Goal: Task Accomplishment & Management: Complete application form

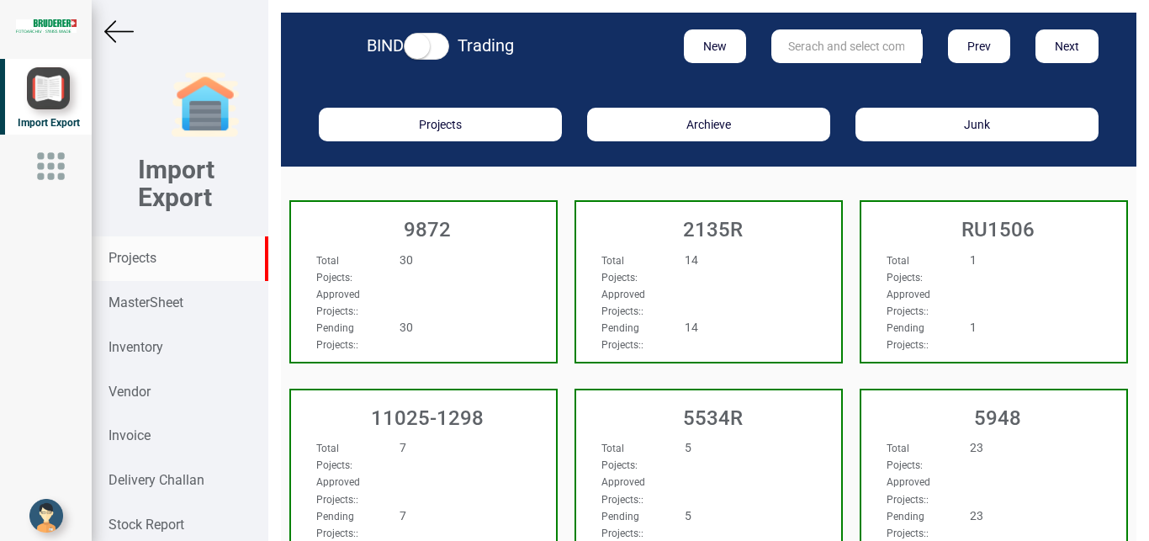
scroll to position [25, 0]
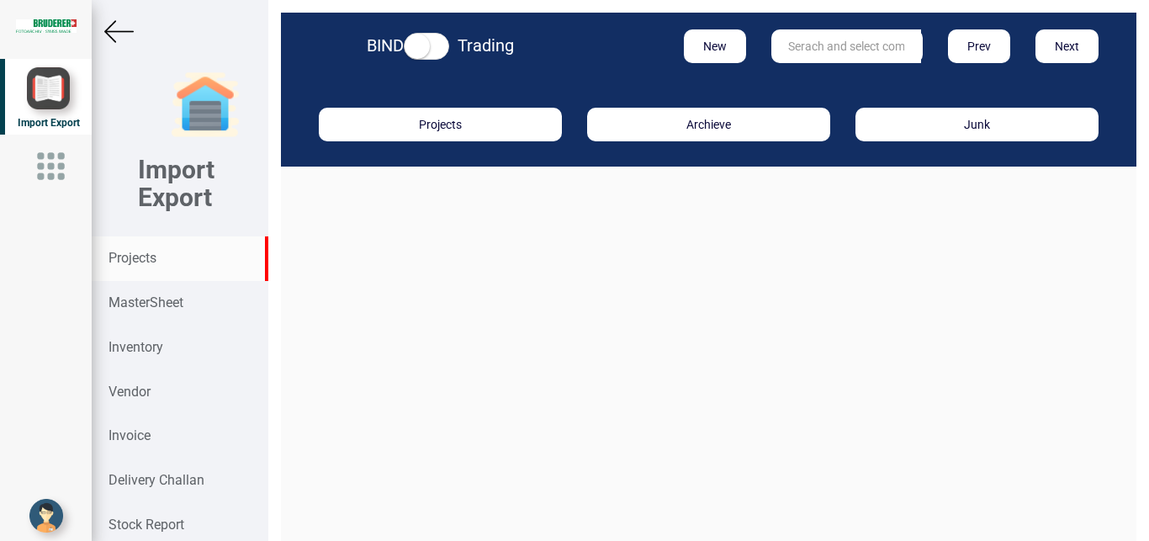
click at [783, 50] on input "text" at bounding box center [846, 46] width 150 height 34
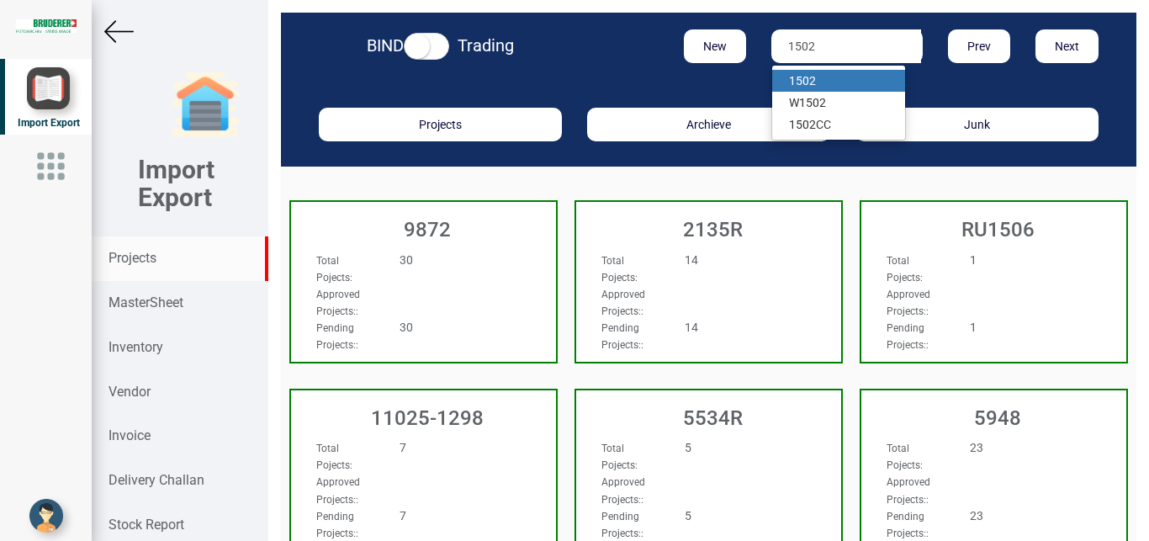
type input "1502"
click at [800, 77] on strong "1502" at bounding box center [802, 80] width 27 height 13
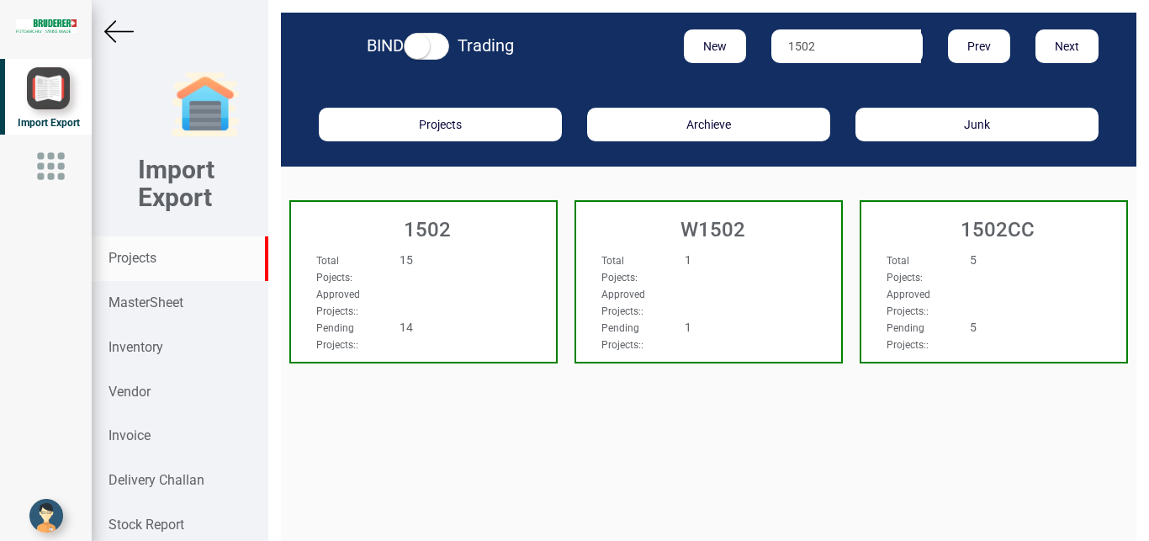
click at [465, 257] on div "15" at bounding box center [445, 259] width 117 height 17
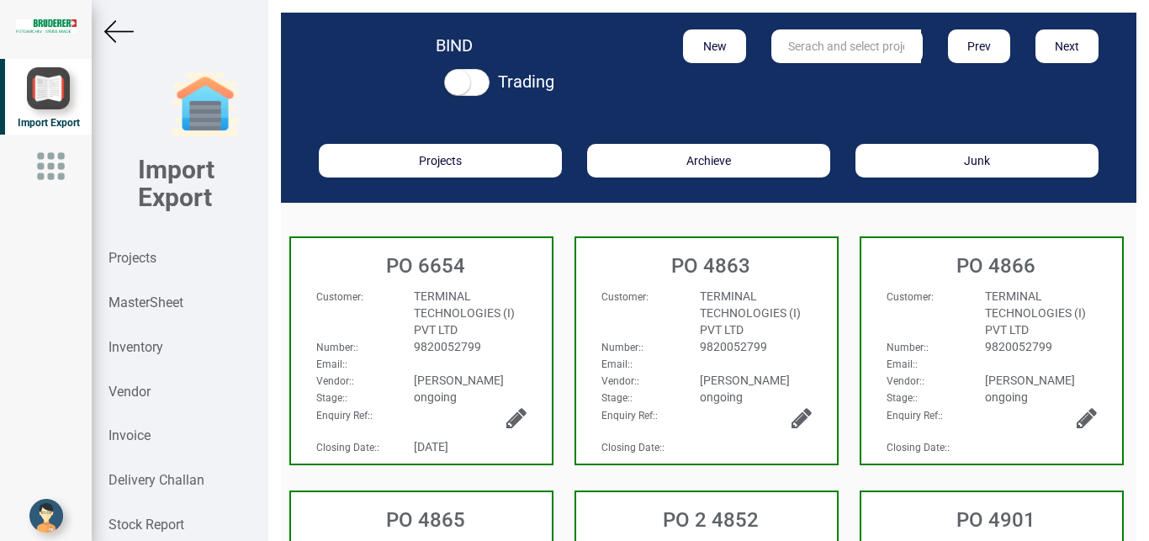
click at [452, 380] on span "[PERSON_NAME]" at bounding box center [459, 379] width 90 height 13
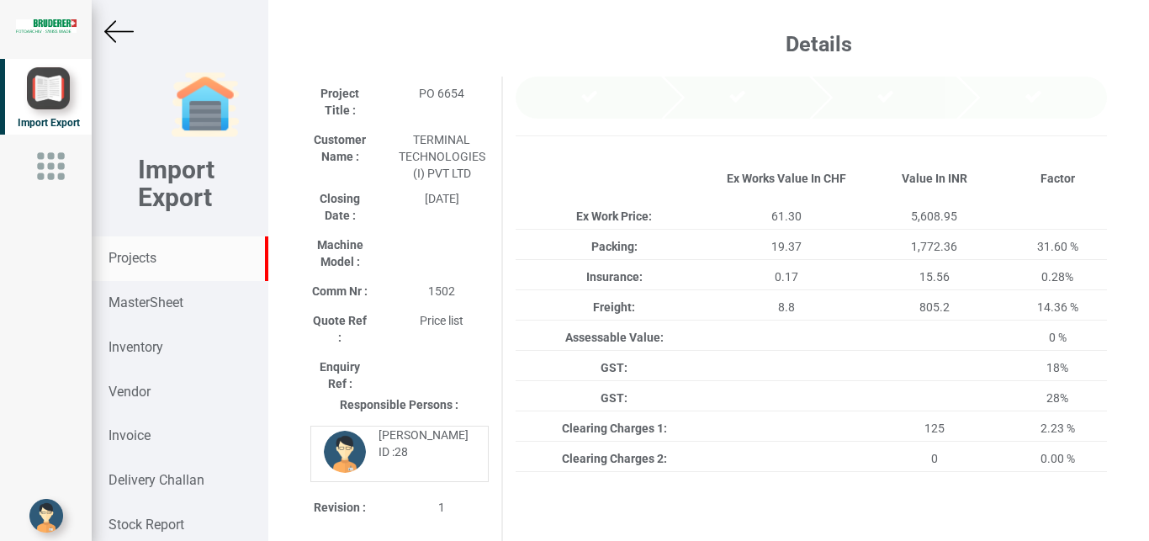
click at [152, 253] on strong "Projects" at bounding box center [132, 258] width 48 height 16
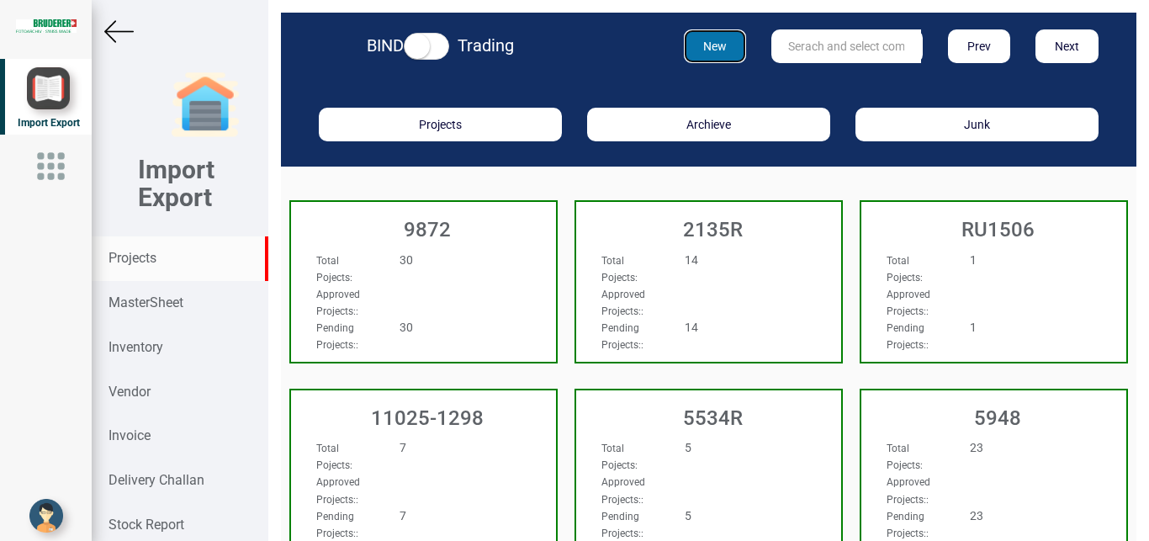
click at [706, 46] on button "New" at bounding box center [715, 46] width 63 height 34
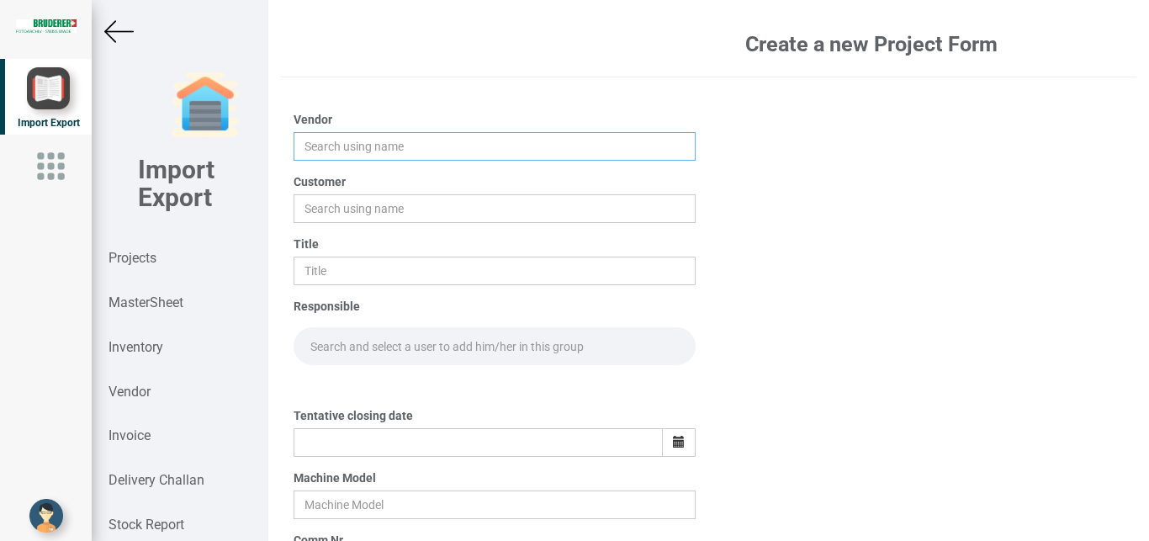
click at [330, 145] on input "text" at bounding box center [494, 146] width 403 height 29
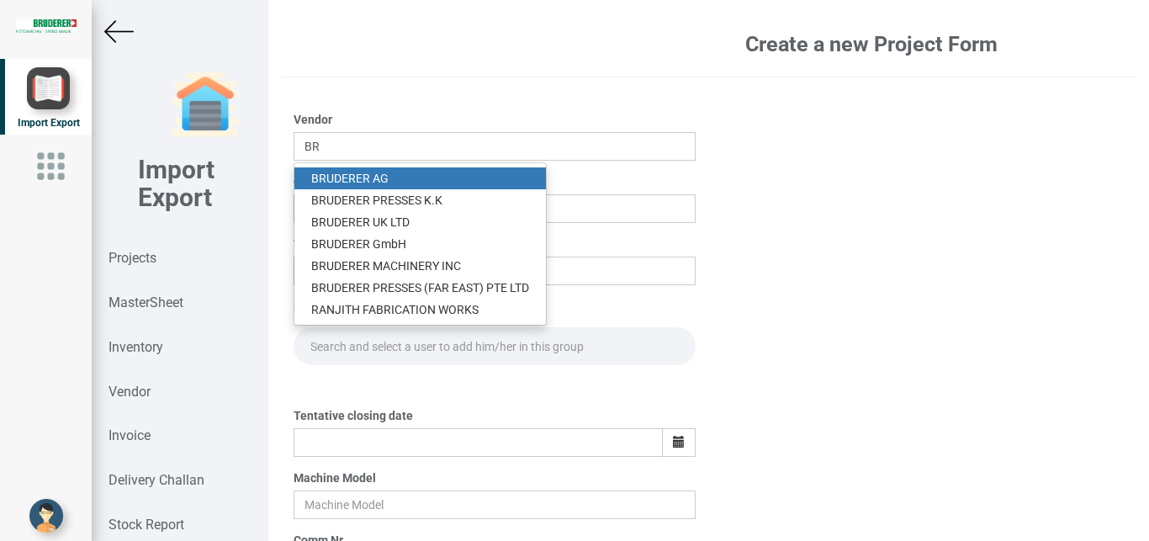
click at [368, 178] on link "BR UDERER AG" at bounding box center [419, 178] width 251 height 22
type input "[PERSON_NAME]"
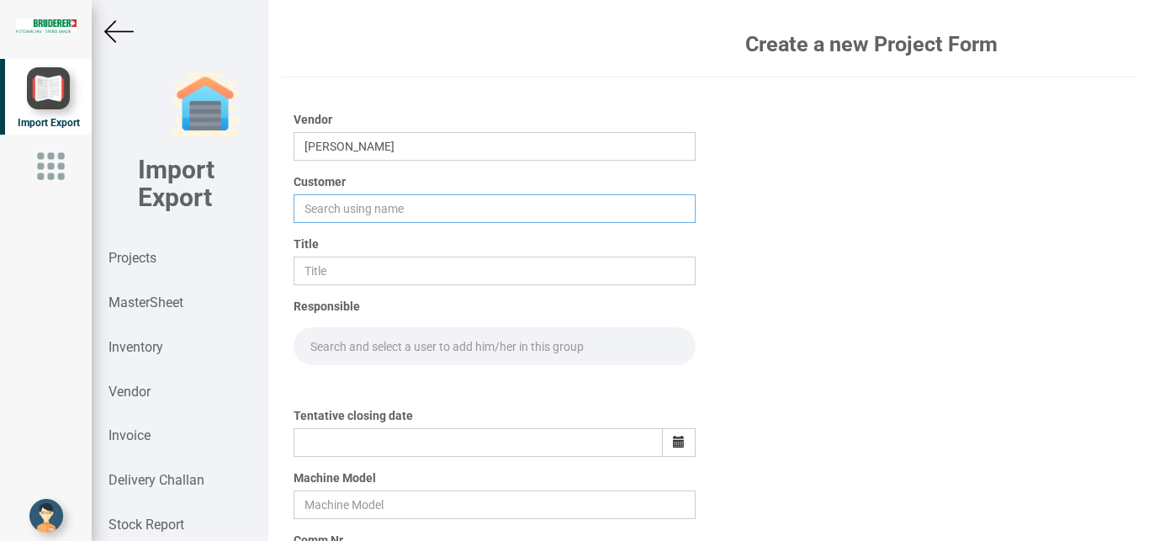
click at [325, 209] on input "text" at bounding box center [494, 208] width 403 height 29
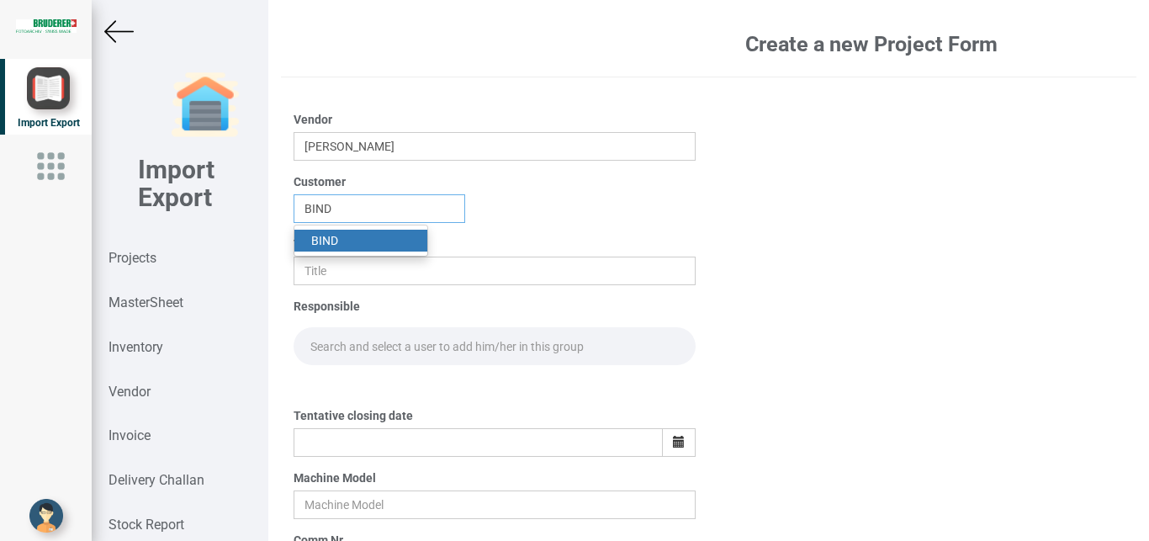
type input "BIND"
click at [335, 240] on strong "BIND" at bounding box center [324, 240] width 27 height 13
click at [327, 262] on input "text" at bounding box center [494, 270] width 403 height 29
type input "PO 7688"
click at [317, 350] on input "text" at bounding box center [494, 346] width 403 height 38
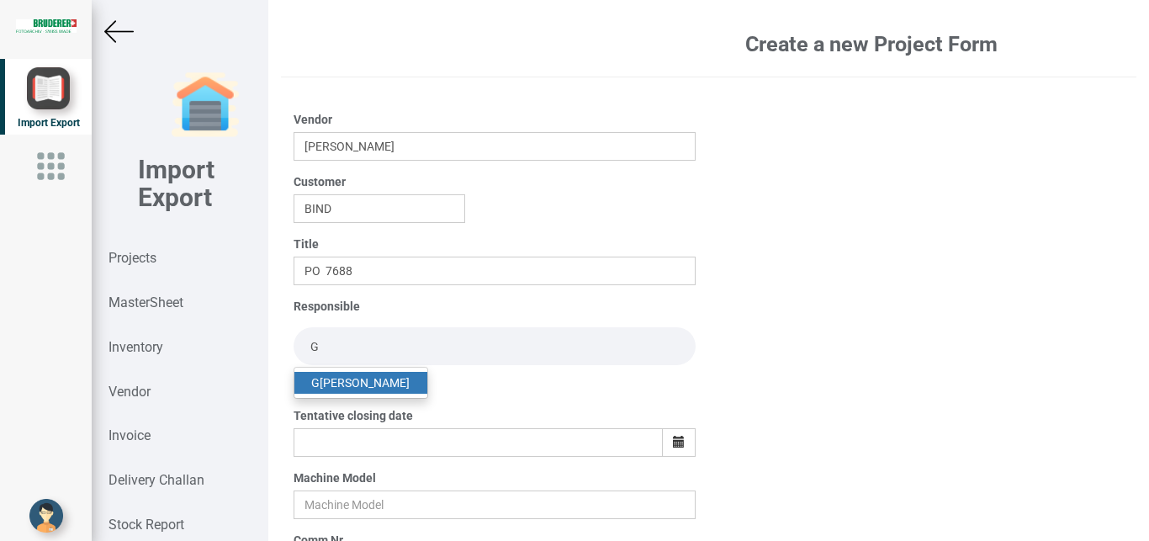
type input "G"
click at [377, 381] on link "G opinath [PERSON_NAME]" at bounding box center [360, 383] width 133 height 22
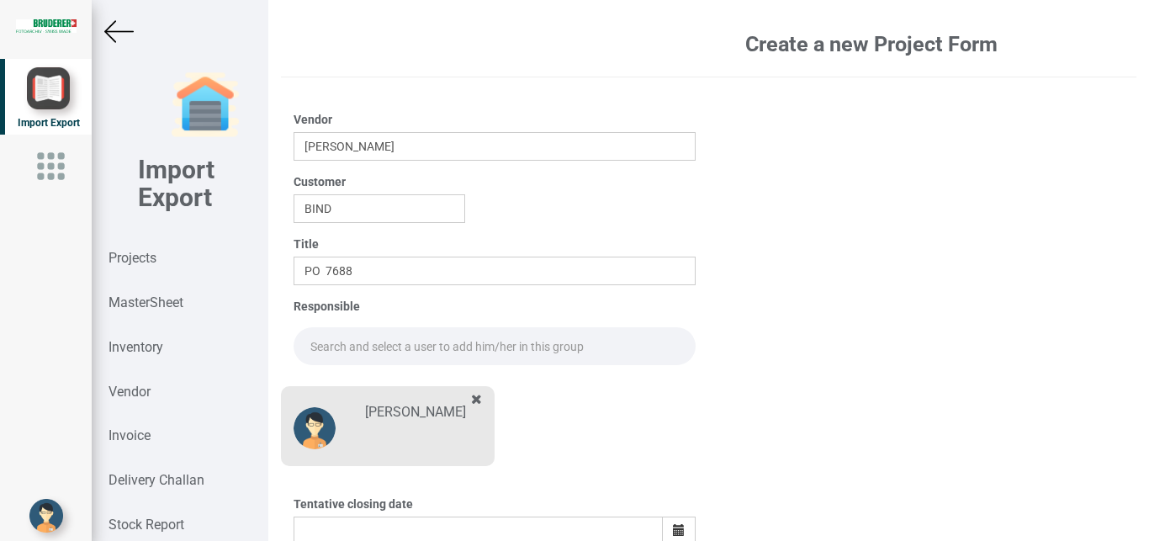
click at [347, 357] on input "text" at bounding box center [494, 346] width 403 height 38
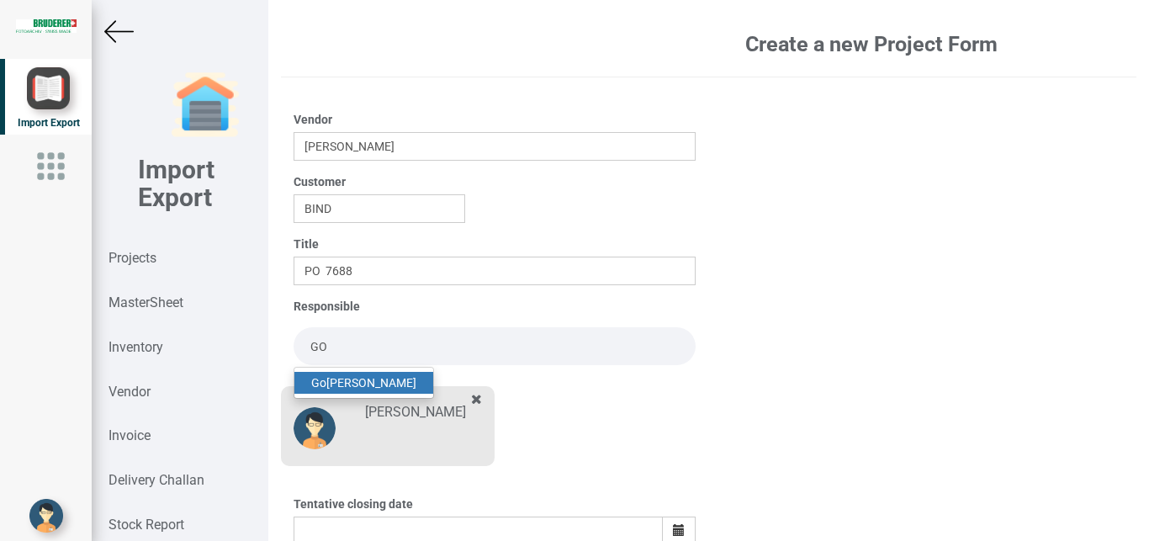
click at [353, 379] on link "Go [PERSON_NAME]" at bounding box center [363, 383] width 139 height 22
type input "[PERSON_NAME]"
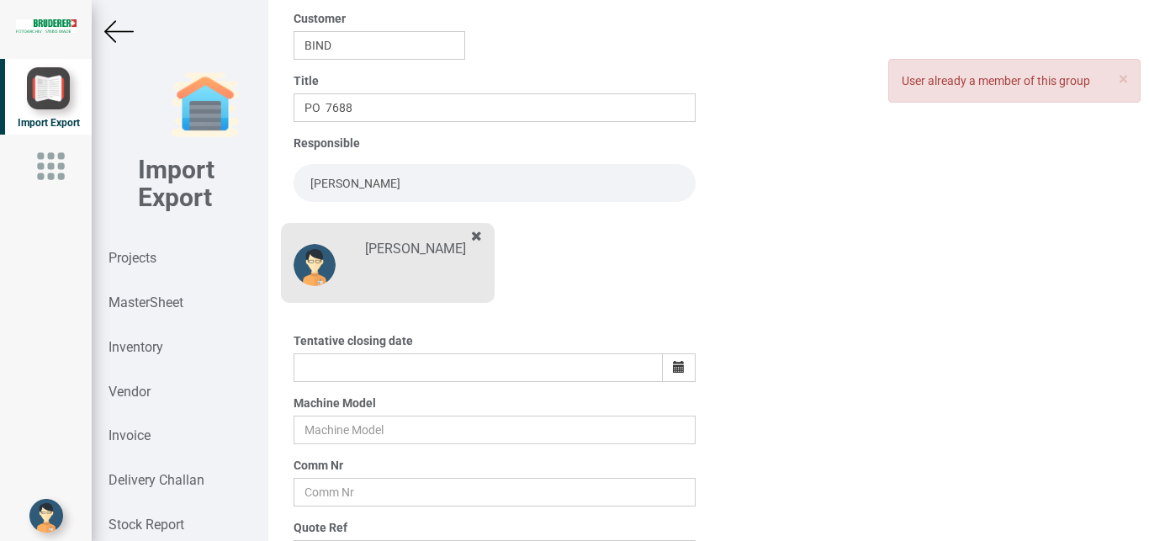
scroll to position [167, 0]
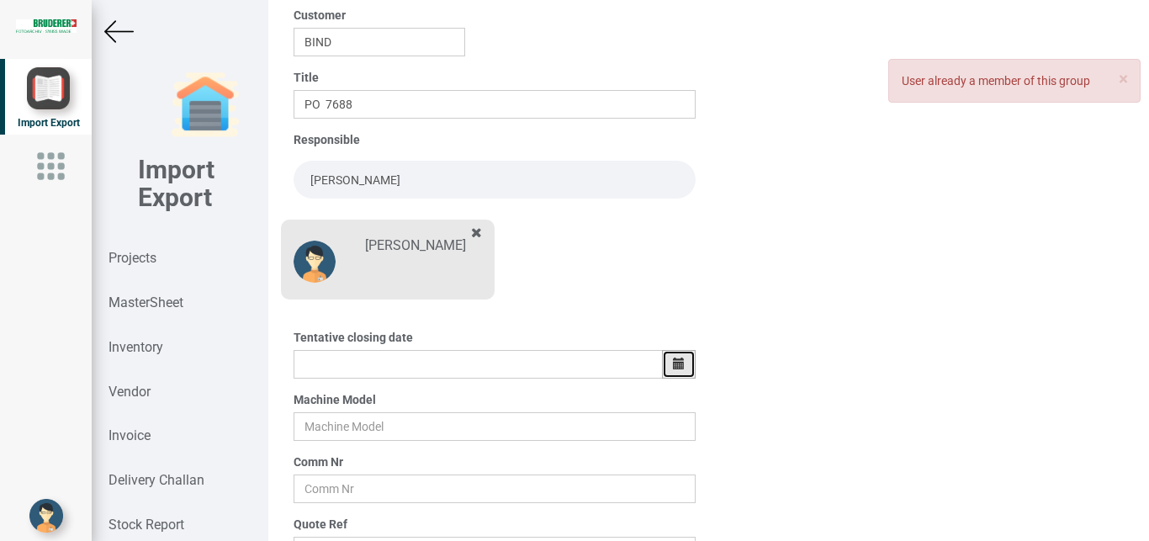
click at [665, 364] on button "button" at bounding box center [679, 364] width 34 height 29
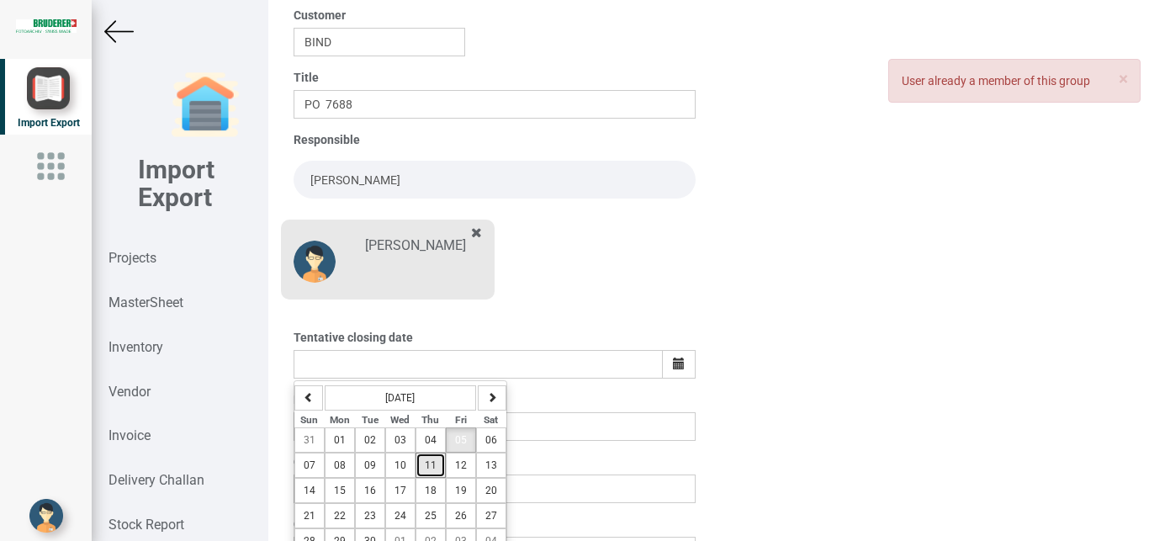
click at [430, 464] on span "11" at bounding box center [431, 465] width 12 height 12
type input "[DATE]"
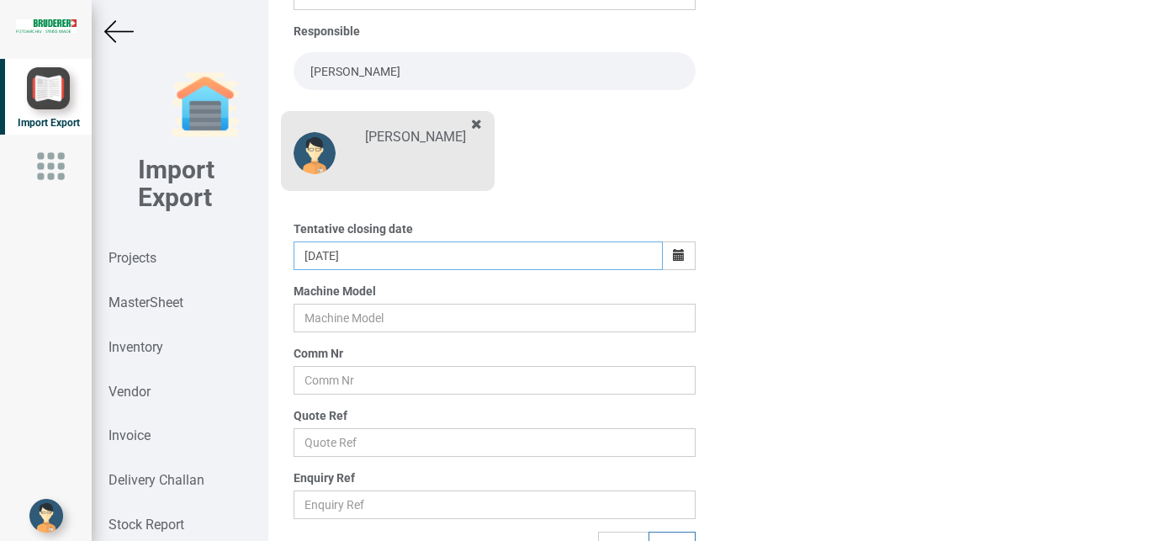
scroll to position [294, 0]
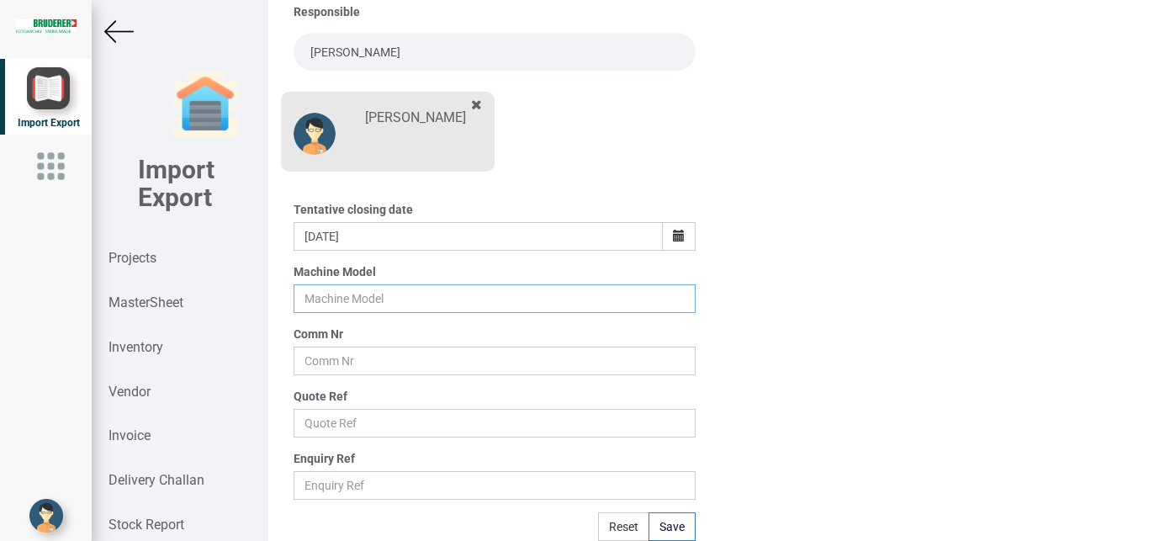
click at [309, 299] on input "text" at bounding box center [494, 298] width 403 height 29
type input "BSTA 25H(E)"
click at [335, 365] on input "text" at bounding box center [494, 360] width 403 height 29
type input "1502"
click at [366, 422] on input "text" at bounding box center [494, 423] width 403 height 29
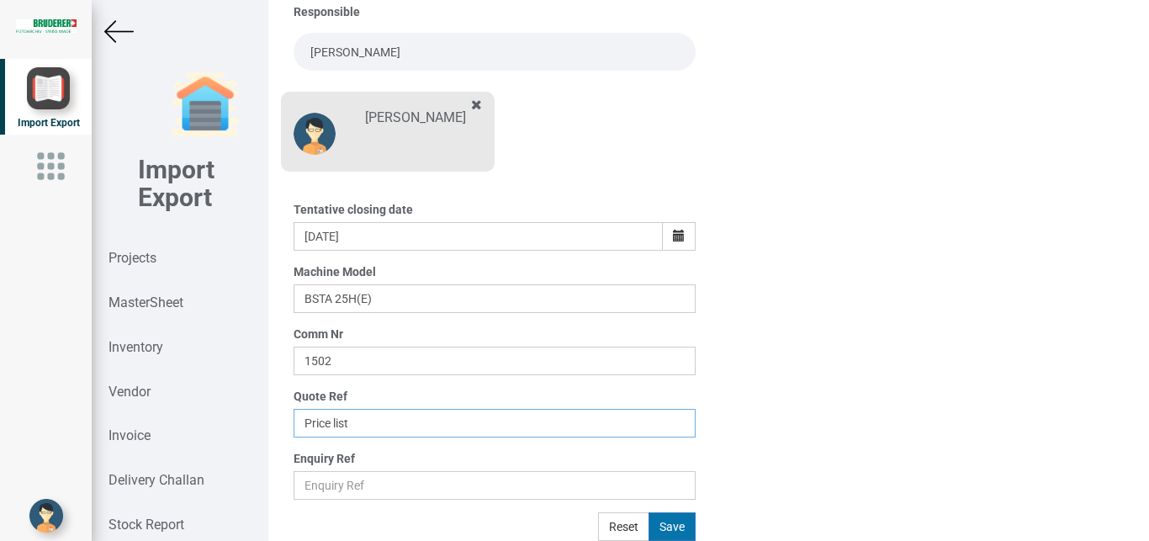
type input "Price list"
click at [676, 527] on button "Save" at bounding box center [671, 526] width 47 height 29
type input "[DATE]"
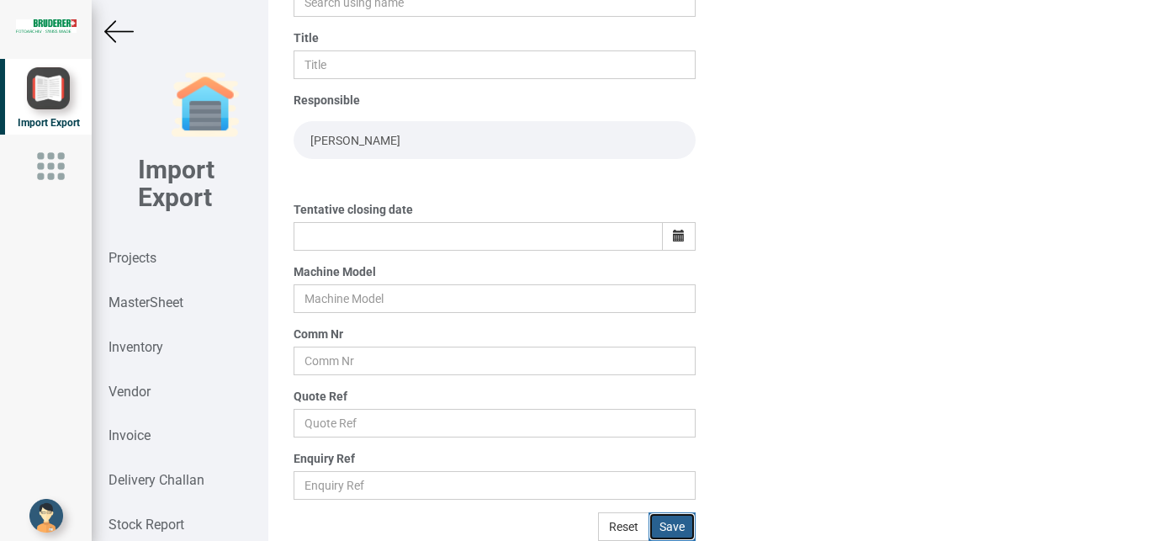
scroll to position [206, 0]
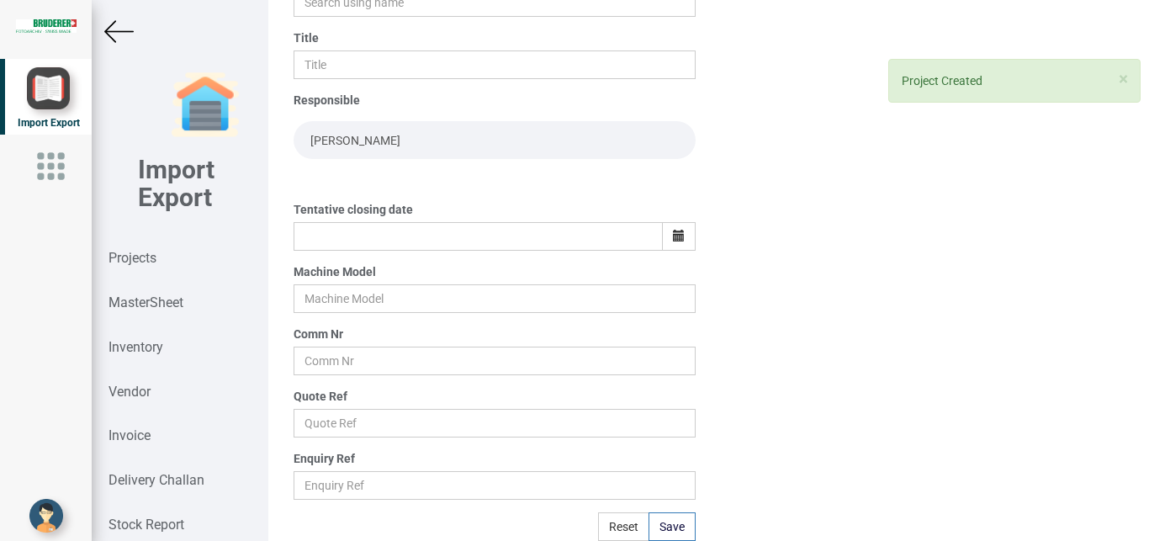
click at [109, 33] on img at bounding box center [118, 31] width 29 height 29
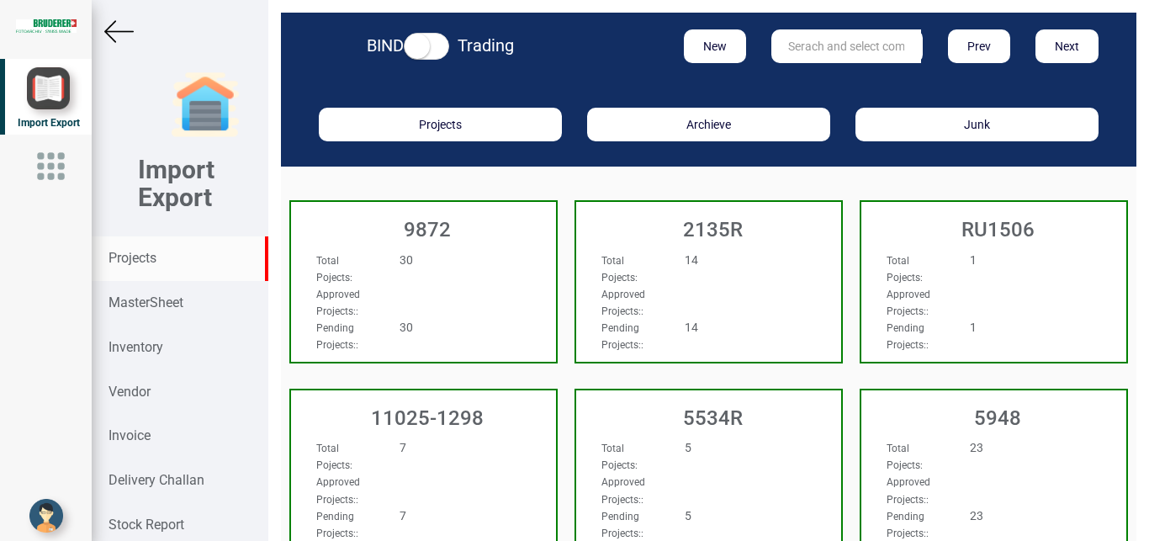
click at [843, 43] on input "text" at bounding box center [846, 46] width 150 height 34
click at [848, 49] on input "text" at bounding box center [846, 46] width 150 height 34
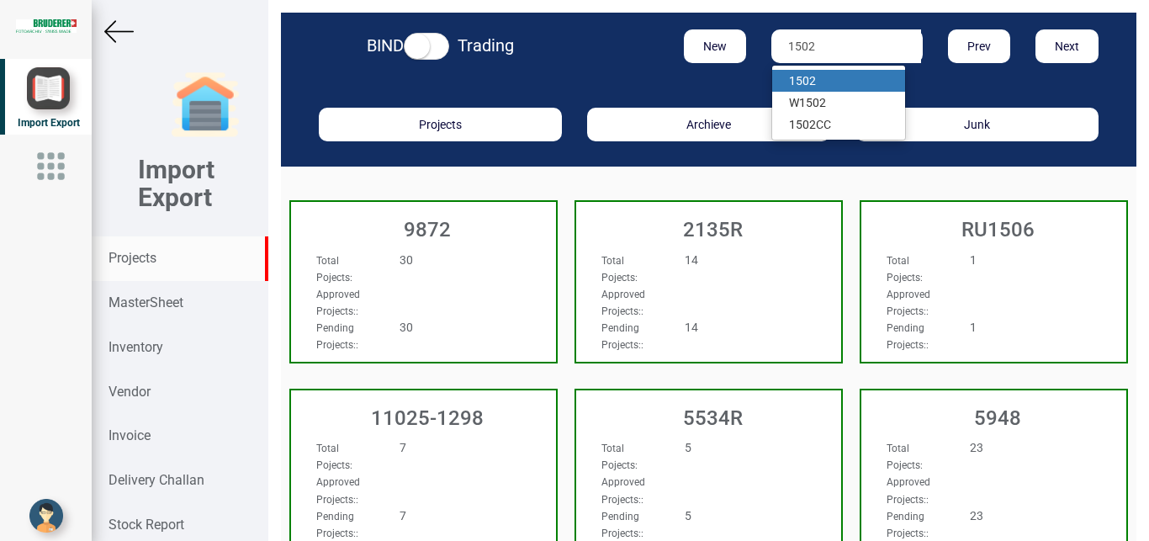
type input "1502"
click at [846, 71] on link "1502" at bounding box center [838, 81] width 133 height 22
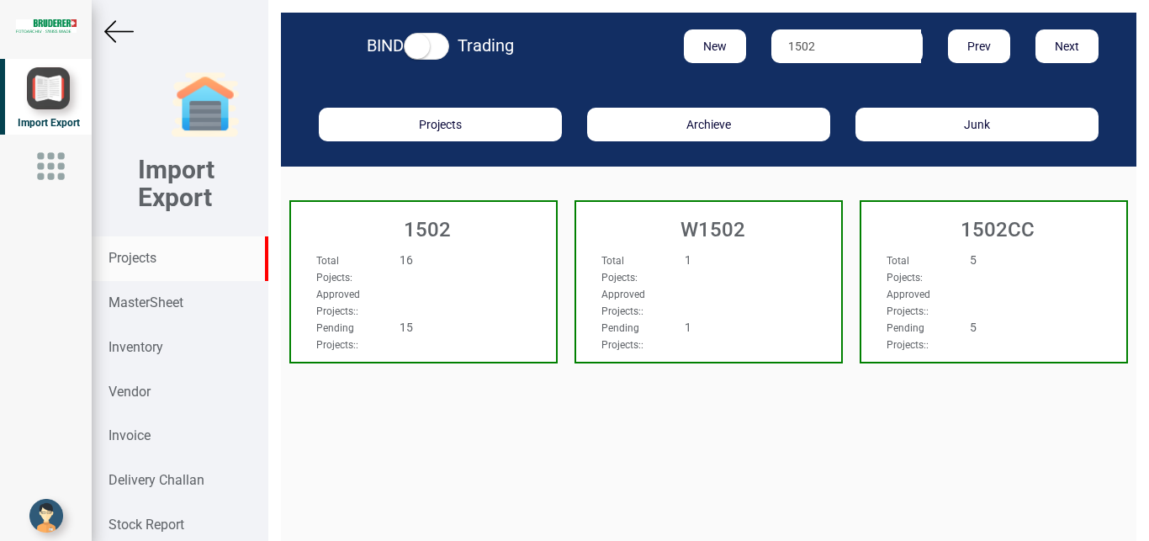
click at [499, 267] on div "16" at bounding box center [445, 259] width 117 height 17
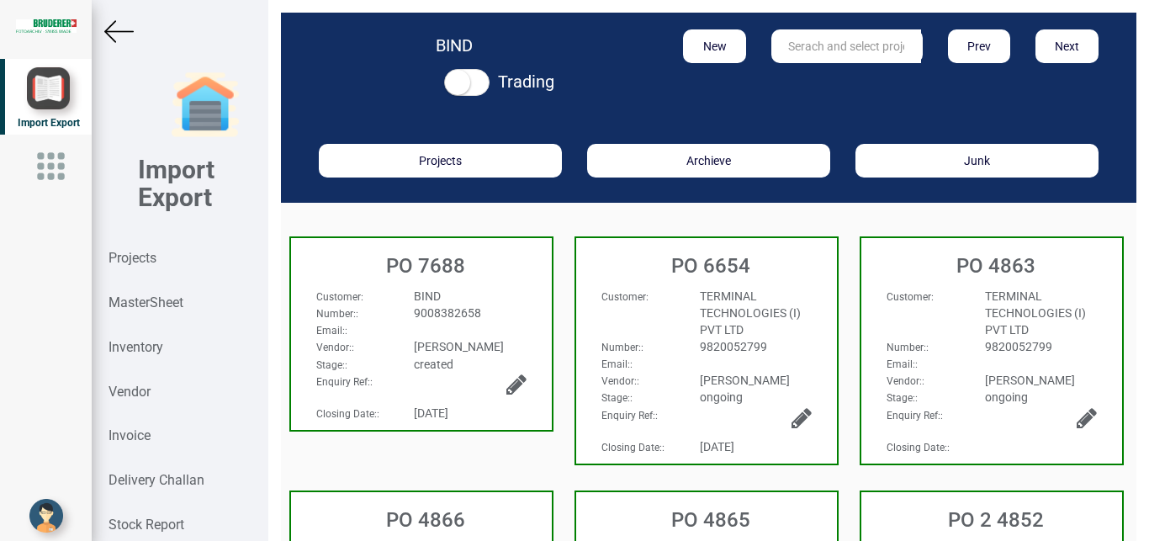
click at [506, 381] on icon at bounding box center [516, 385] width 20 height 24
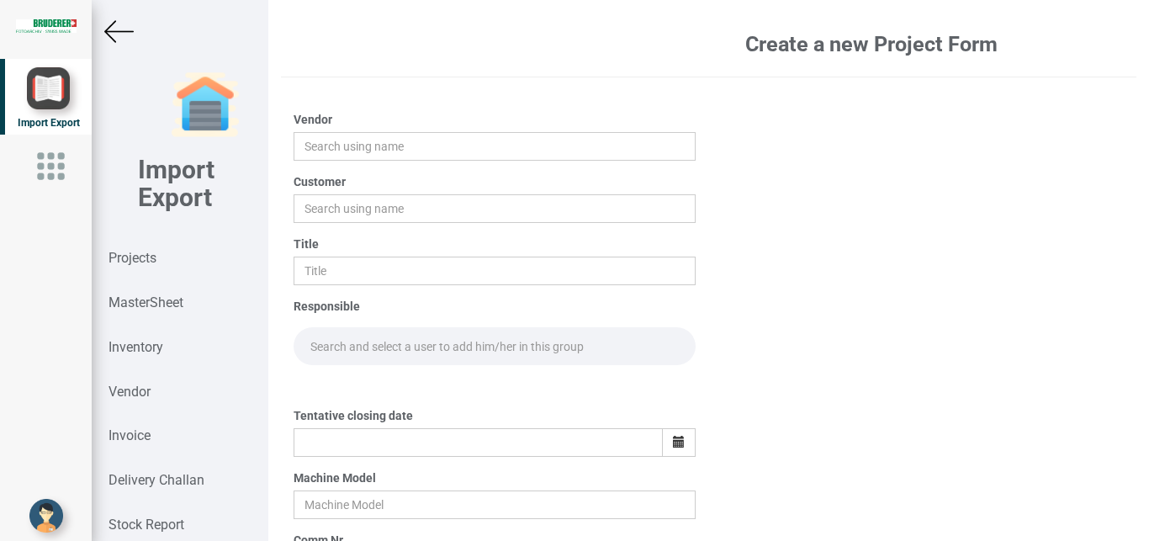
type input "[PERSON_NAME]"
type input "BIND"
type input "PO 7688"
type input "[DATE]"
type input "BSTA 25H(E)"
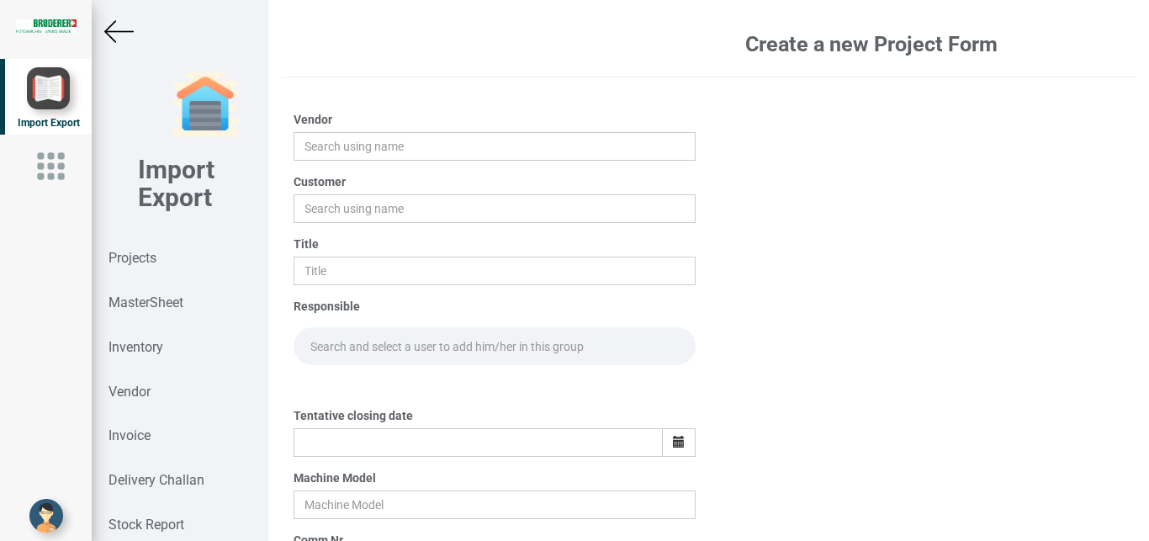
type input "1502"
type input "Price list"
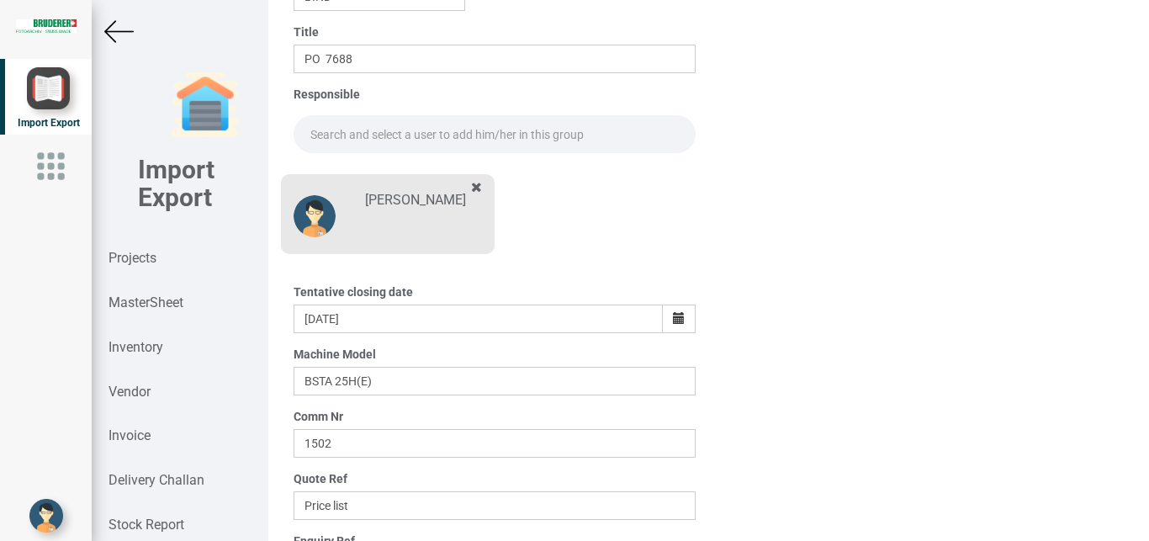
scroll to position [214, 0]
click at [365, 446] on input "1502" at bounding box center [494, 441] width 403 height 29
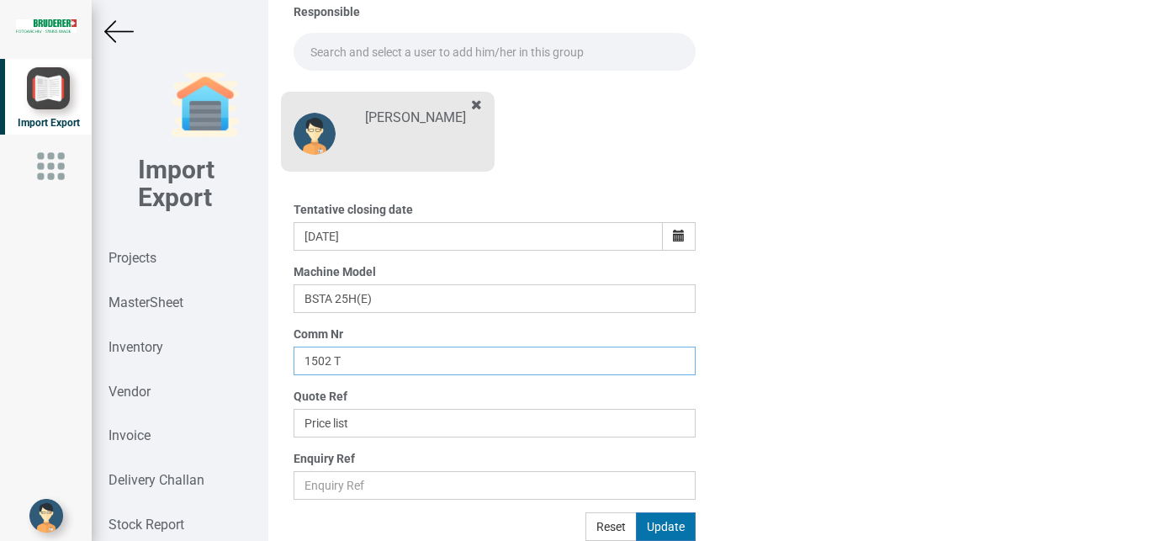
type input "1502 T"
click at [682, 532] on button "Update" at bounding box center [666, 526] width 60 height 29
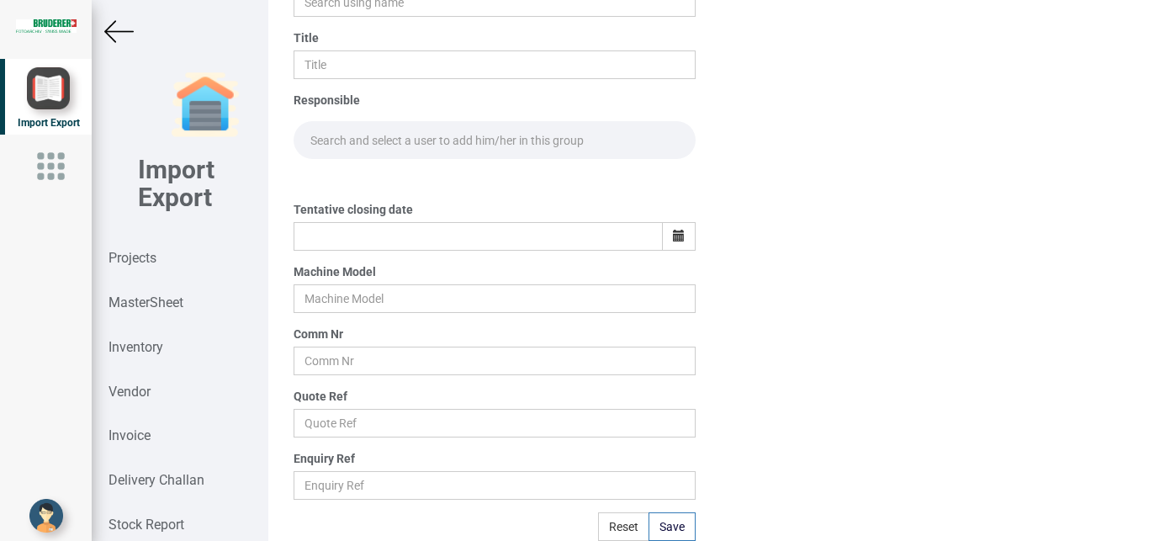
scroll to position [206, 0]
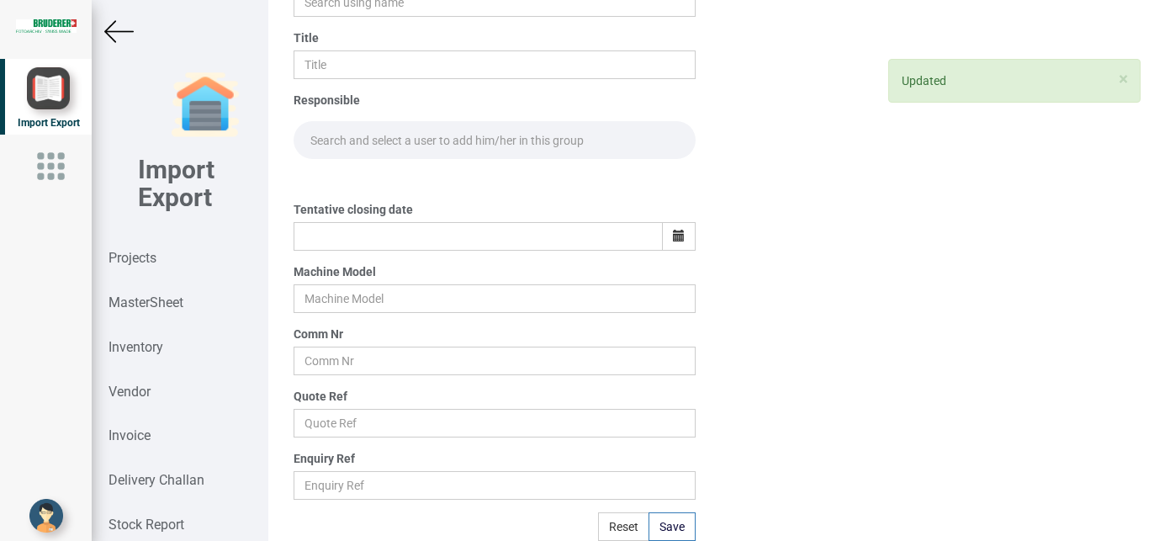
drag, startPoint x: 112, startPoint y: 27, endPoint x: 1145, endPoint y: 71, distance: 1034.5
click at [112, 28] on img at bounding box center [118, 31] width 29 height 29
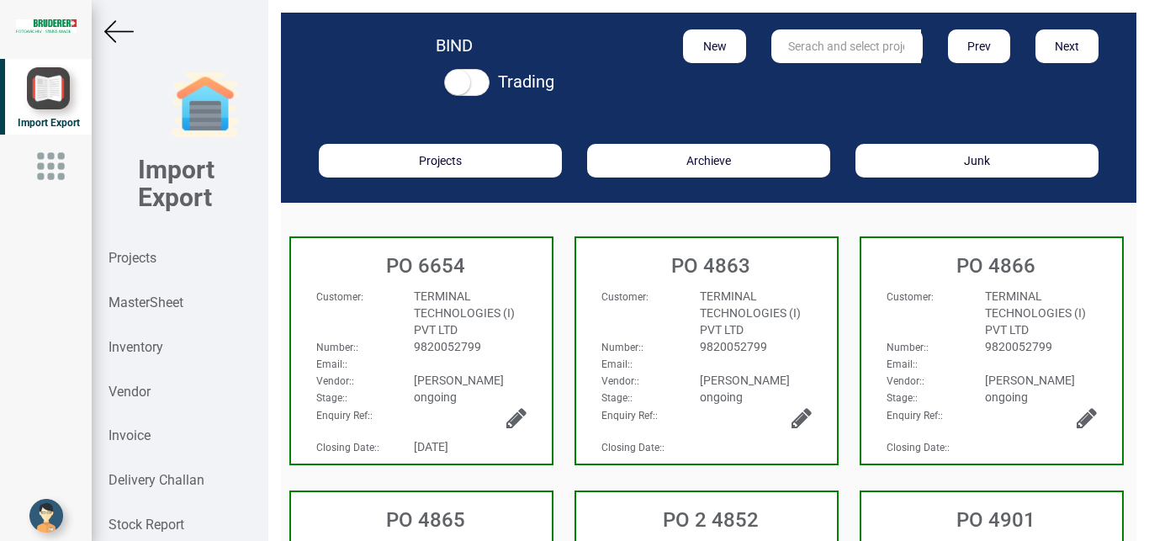
click at [800, 44] on input "text" at bounding box center [846, 46] width 150 height 34
type input "1"
click at [143, 261] on strong "Projects" at bounding box center [132, 258] width 48 height 16
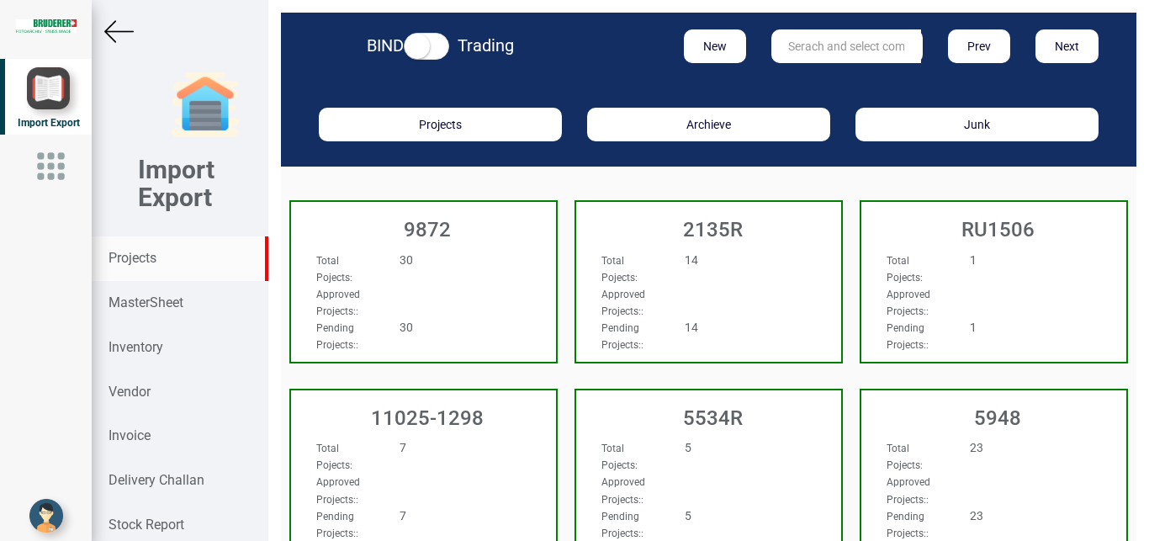
click at [815, 42] on input "text" at bounding box center [846, 46] width 150 height 34
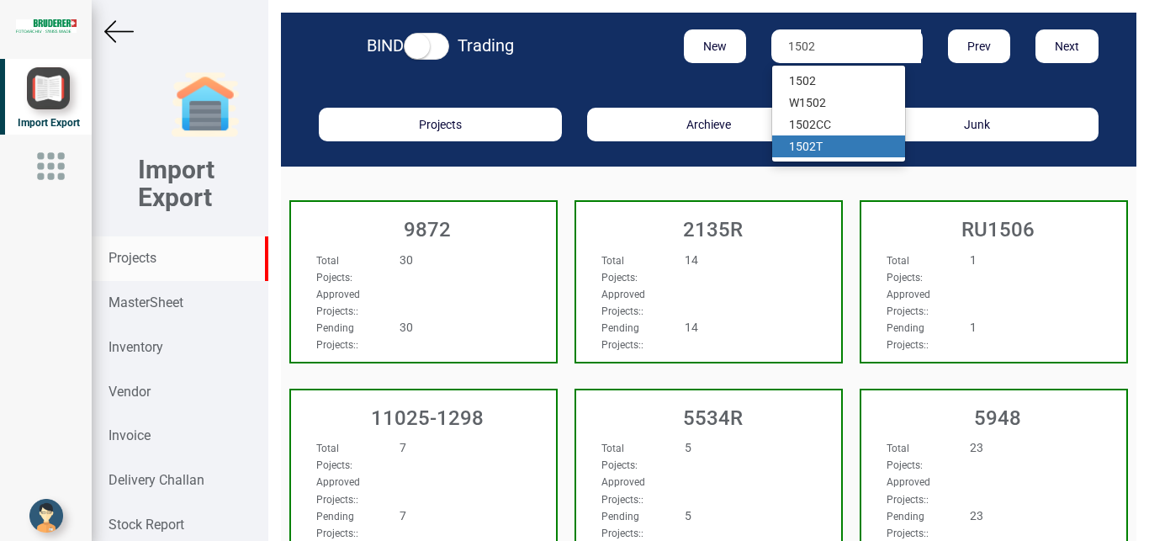
click at [801, 138] on link "1502 T" at bounding box center [838, 146] width 133 height 22
type input "1502 T"
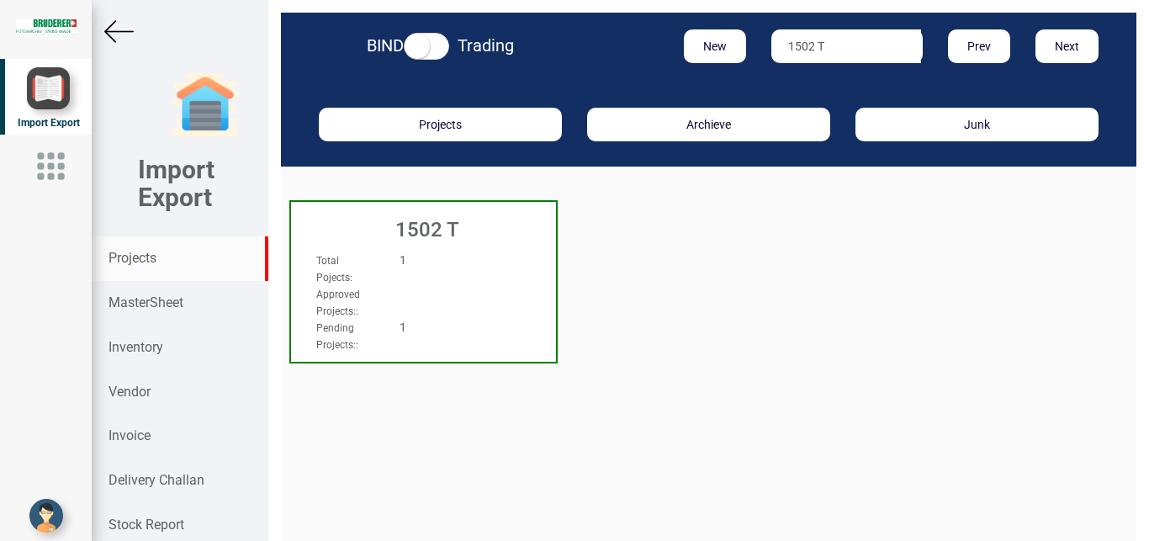
click at [495, 256] on div "1" at bounding box center [445, 259] width 117 height 17
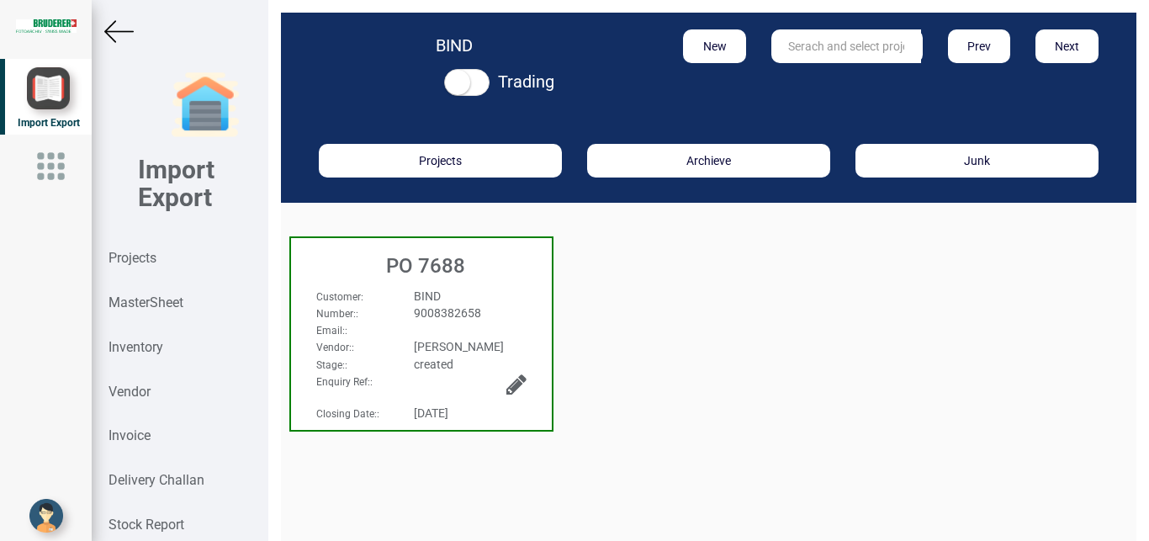
click at [494, 307] on div "9008382658" at bounding box center [469, 312] width 137 height 17
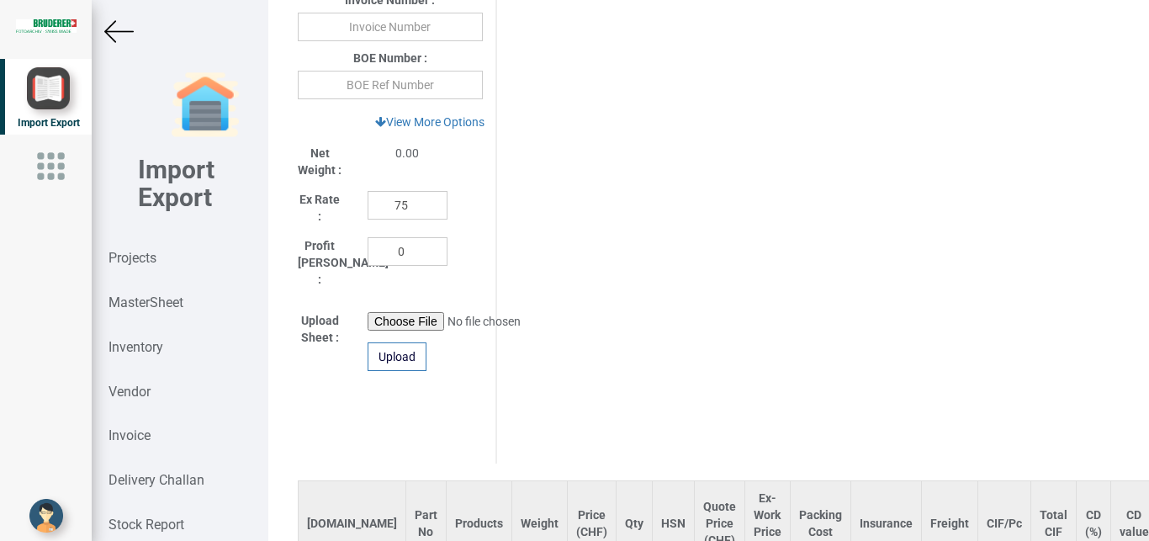
scroll to position [815, 0]
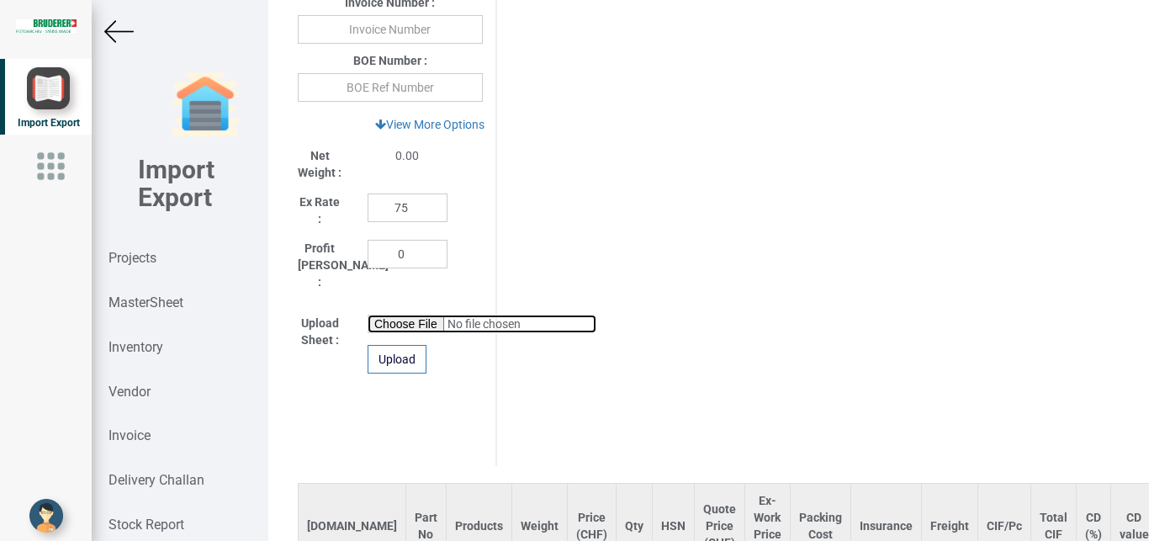
click at [377, 315] on input "file" at bounding box center [481, 324] width 229 height 19
type input "C:\fakepath\TERMINAL TECHNOLOGY ESTIMATION EXCEL 2.xlsx"
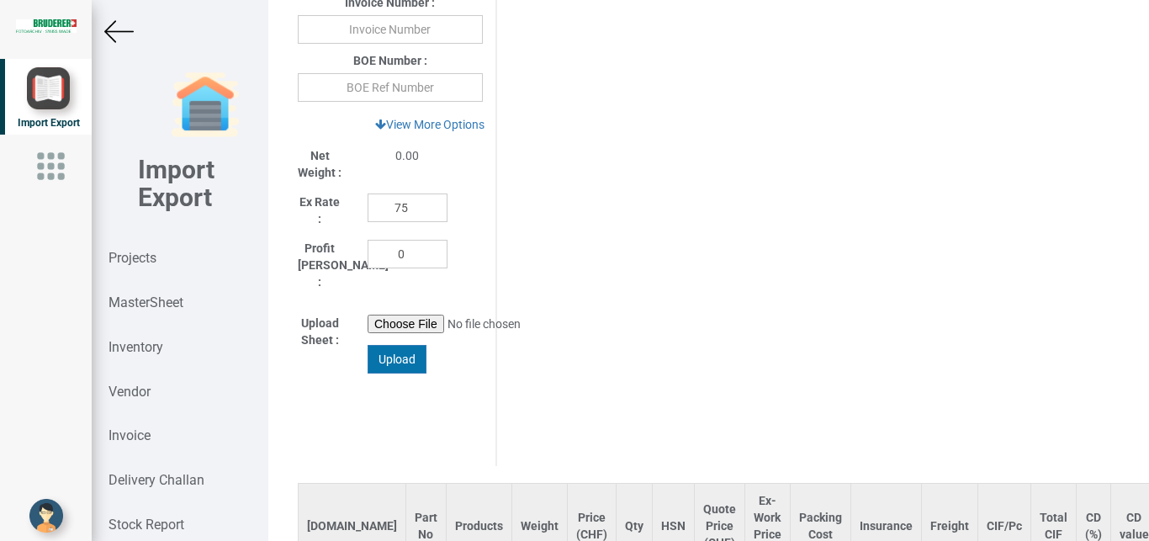
click at [394, 345] on div "Upload" at bounding box center [396, 359] width 59 height 29
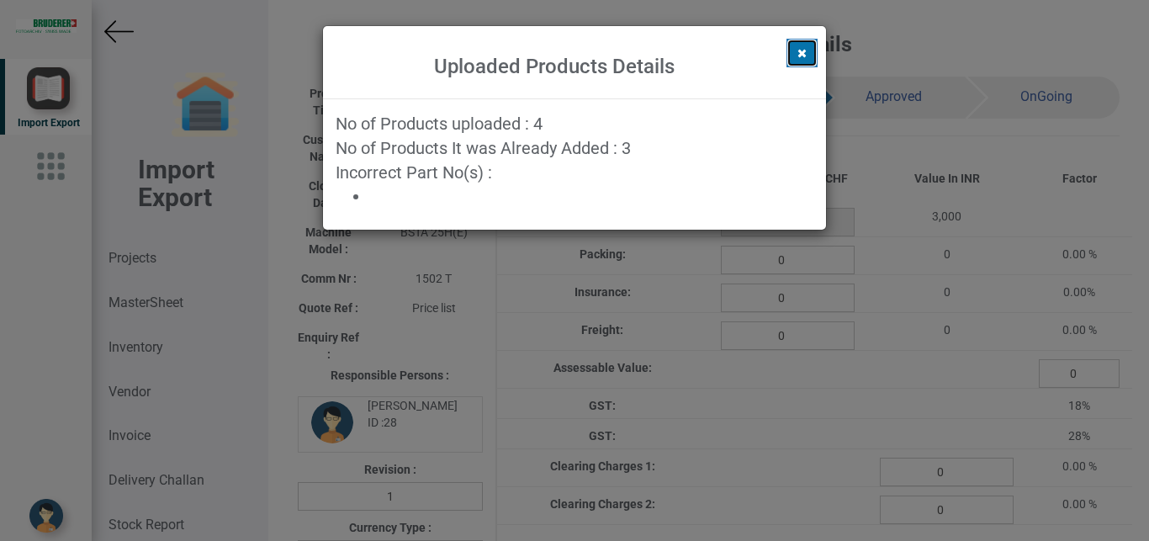
click at [798, 49] on icon at bounding box center [801, 53] width 9 height 12
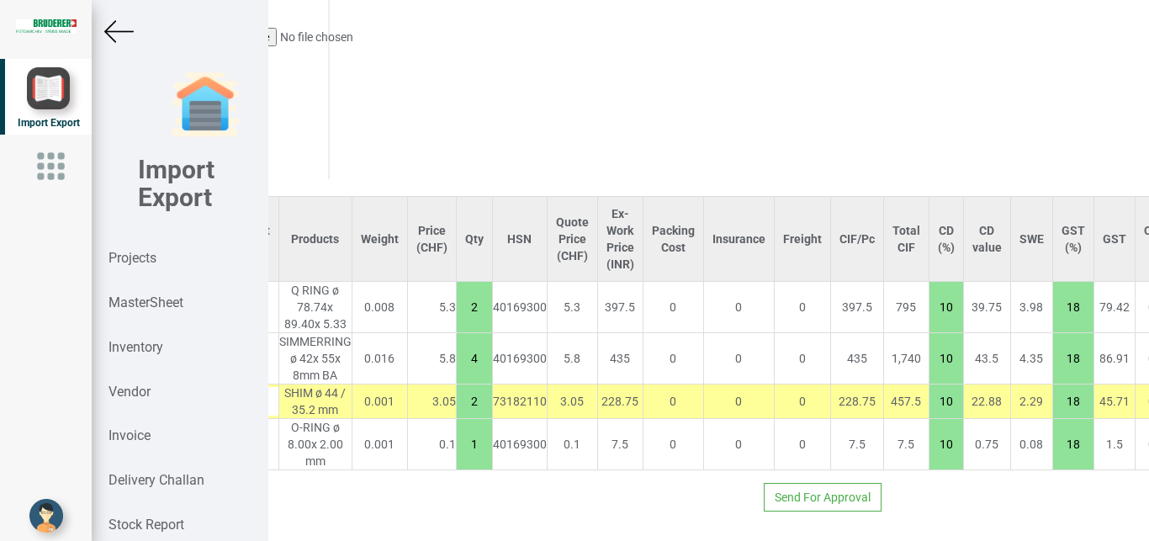
scroll to position [1104, 231]
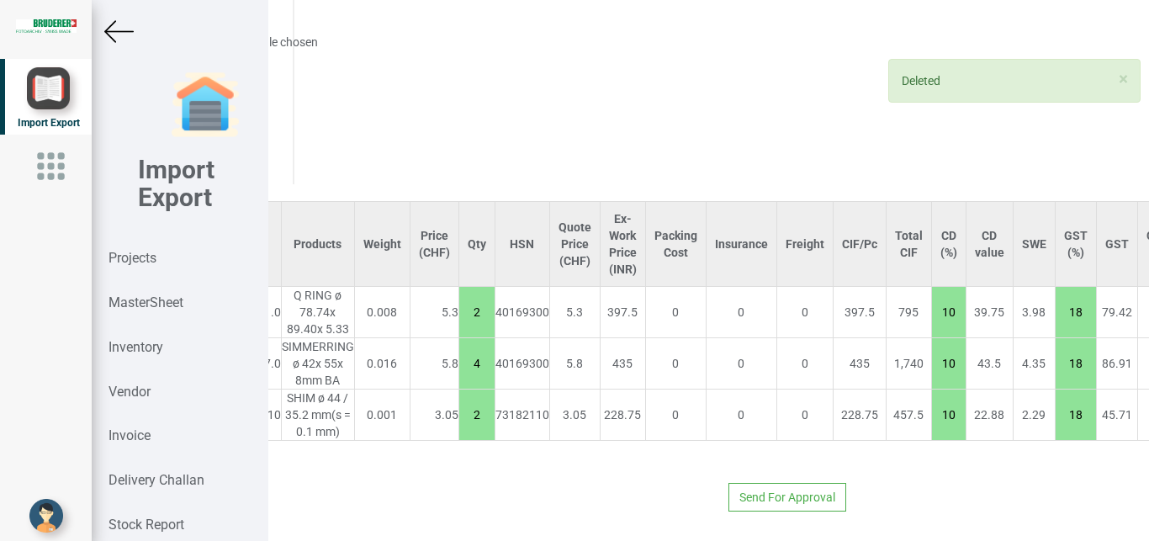
scroll to position [1099, 268]
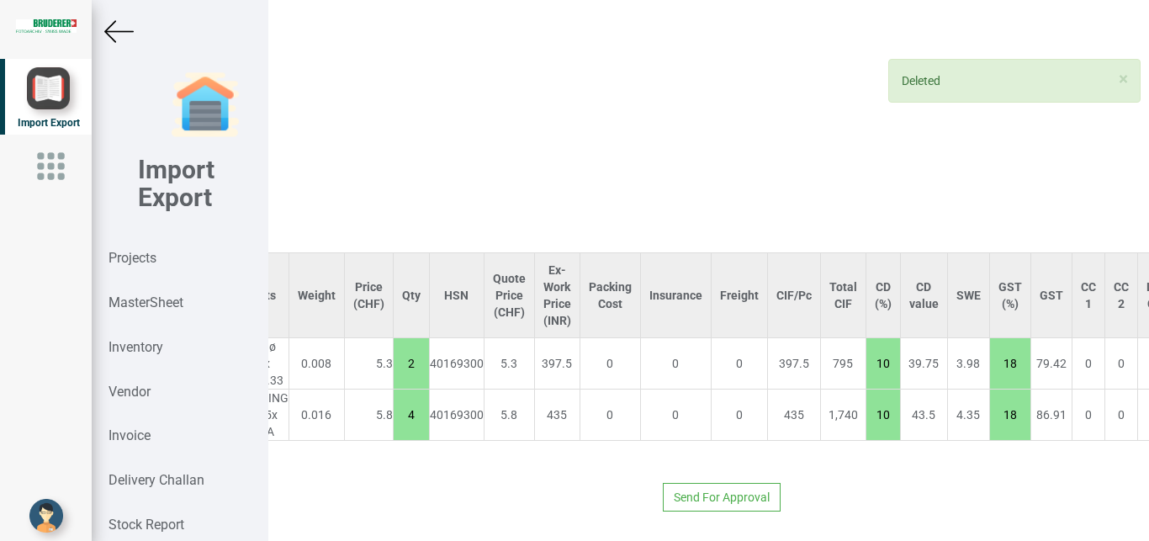
type input "23.2"
type input "4"
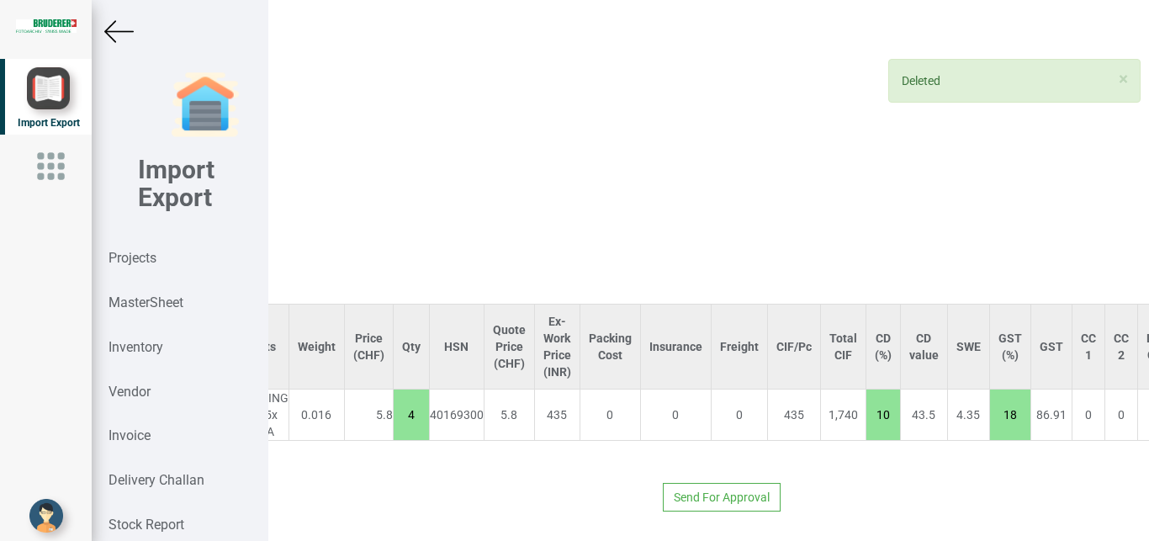
type input "0"
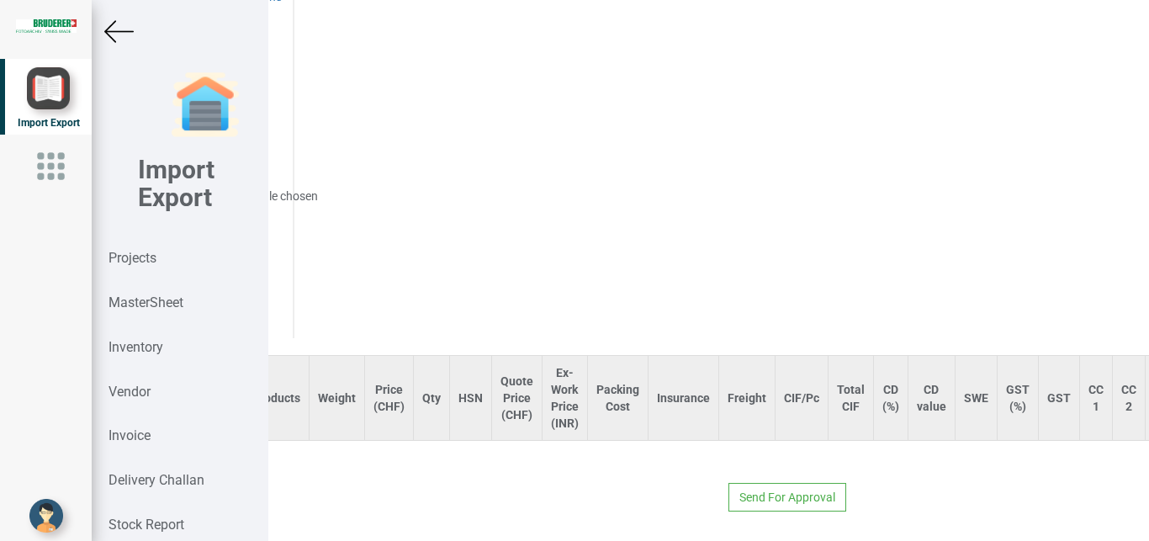
scroll to position [945, 0]
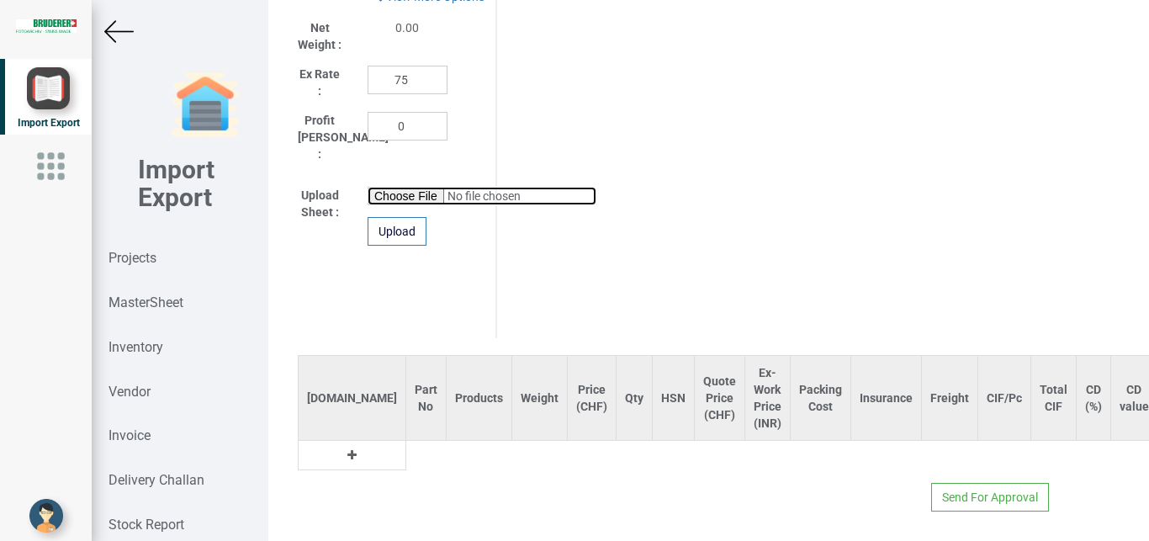
click at [383, 187] on input "file" at bounding box center [481, 196] width 229 height 19
type input "C:\fakepath\TERMINAL TECHNOLOGY ESTIMATION EXCEL 2.xlsx"
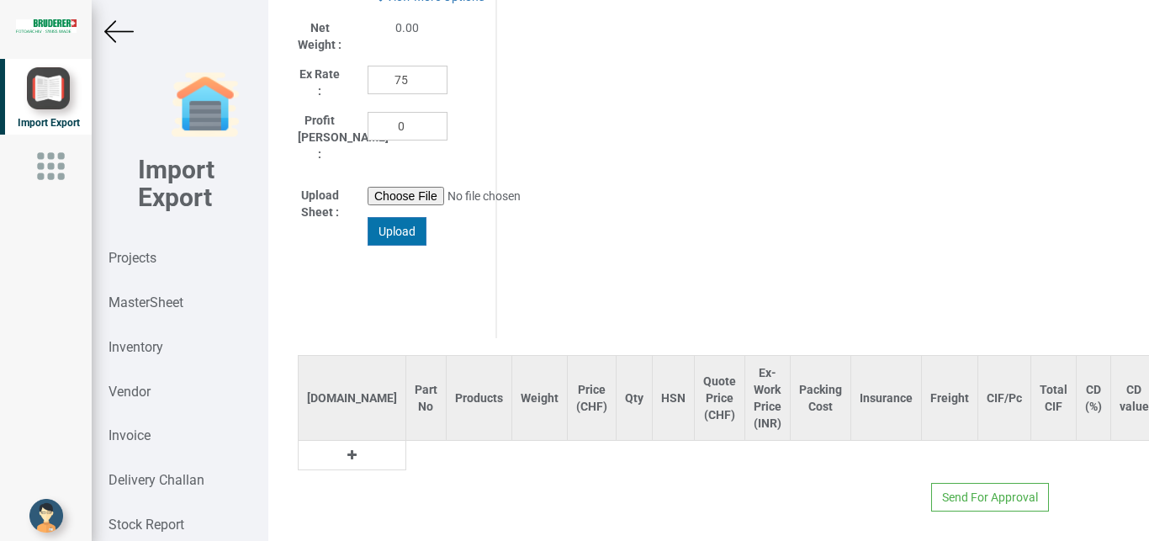
click at [399, 217] on div "Upload" at bounding box center [396, 231] width 59 height 29
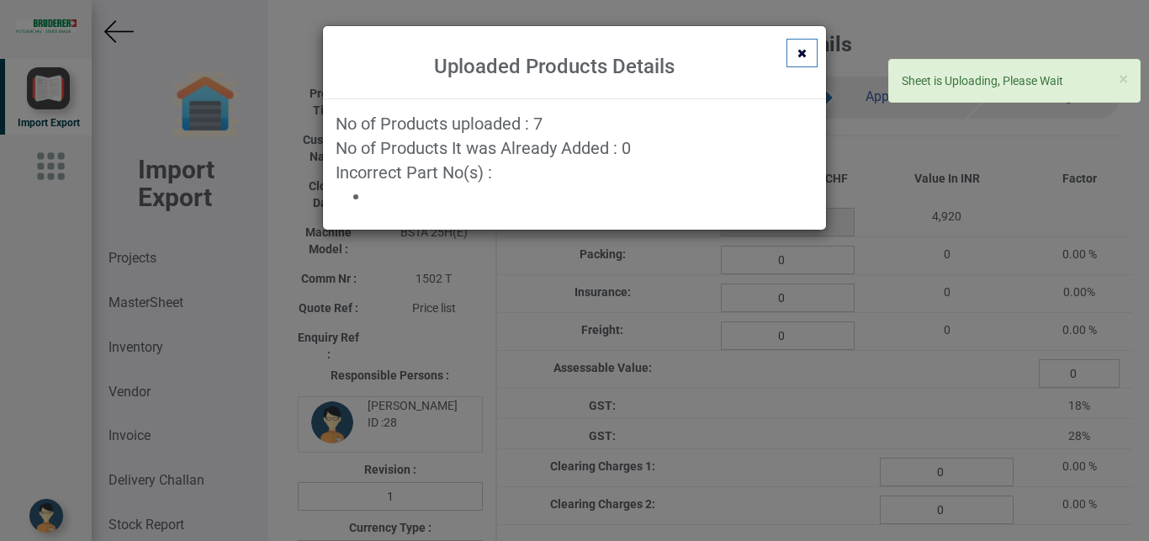
click at [744, 313] on div "Uploaded Products Details No of Products uploaded : 7 No of Products It was Alr…" at bounding box center [574, 270] width 1149 height 541
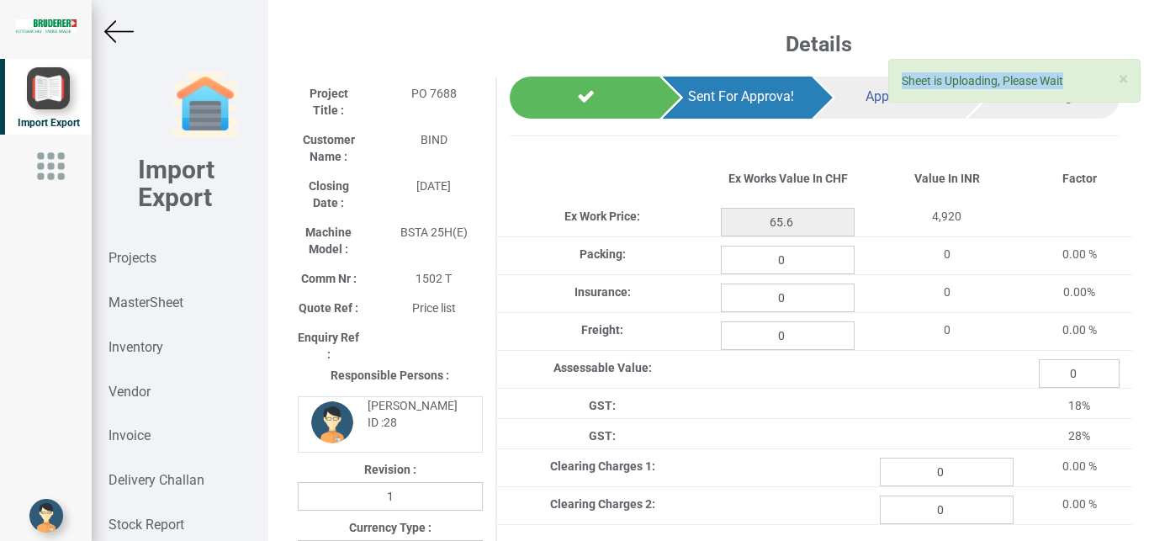
scroll to position [0, 45]
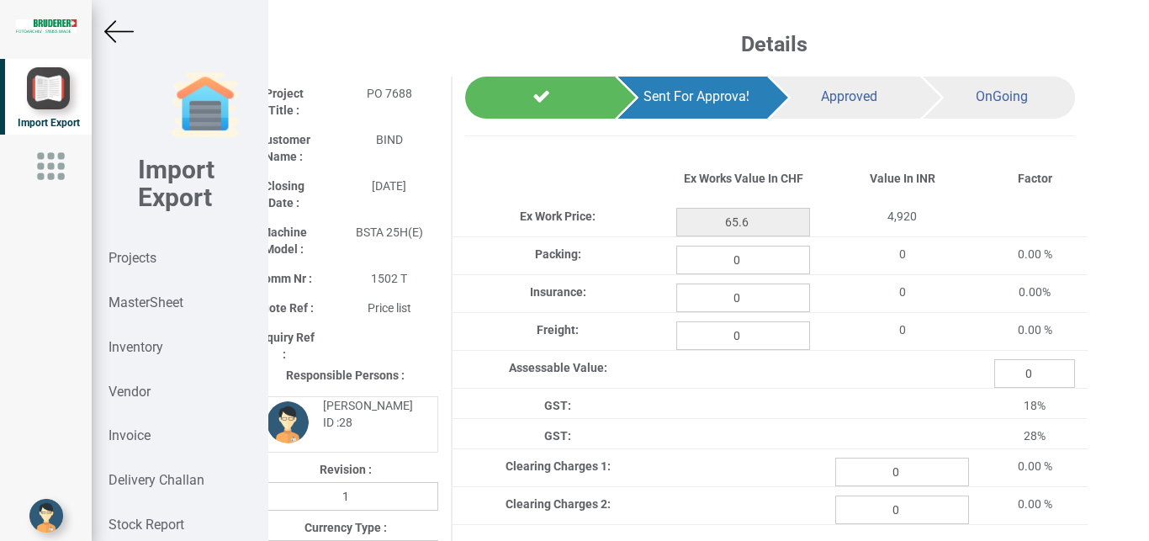
drag, startPoint x: 1148, startPoint y: 168, endPoint x: 1148, endPoint y: 189, distance: 21.0
click at [1148, 227] on body "Import Export Import Export Projects MasterSheet Inventory Vendor Invoice Deliv…" at bounding box center [574, 270] width 1149 height 541
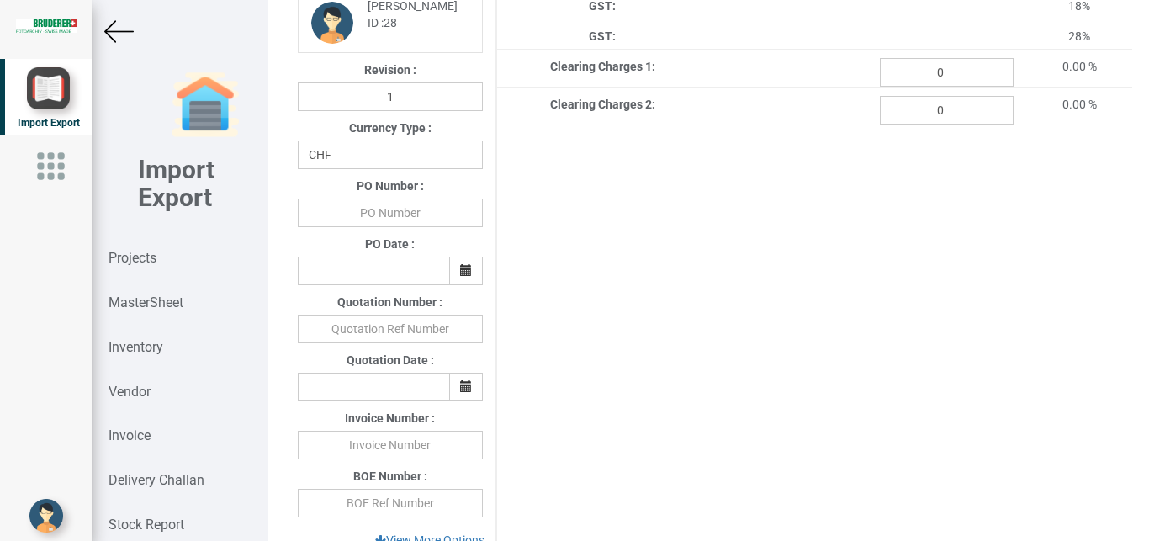
scroll to position [285, 0]
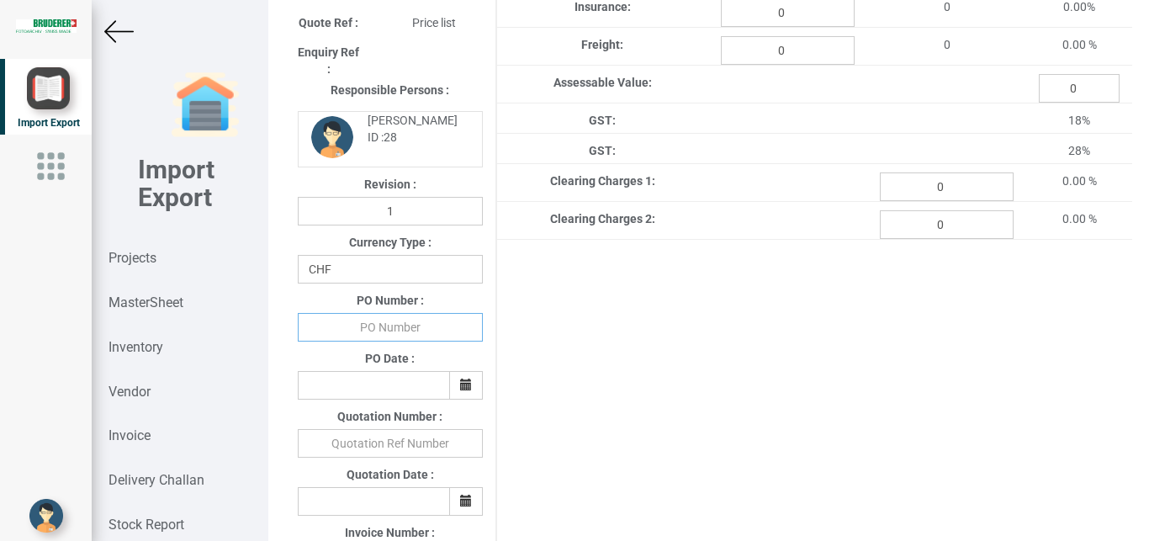
click at [386, 339] on input "text" at bounding box center [390, 327] width 185 height 29
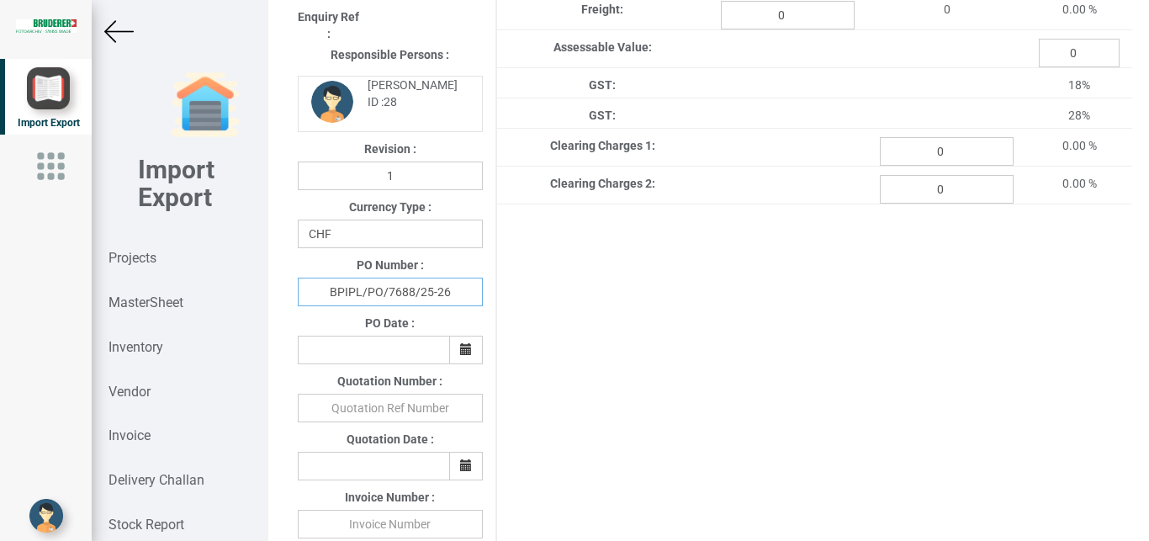
scroll to position [342, 0]
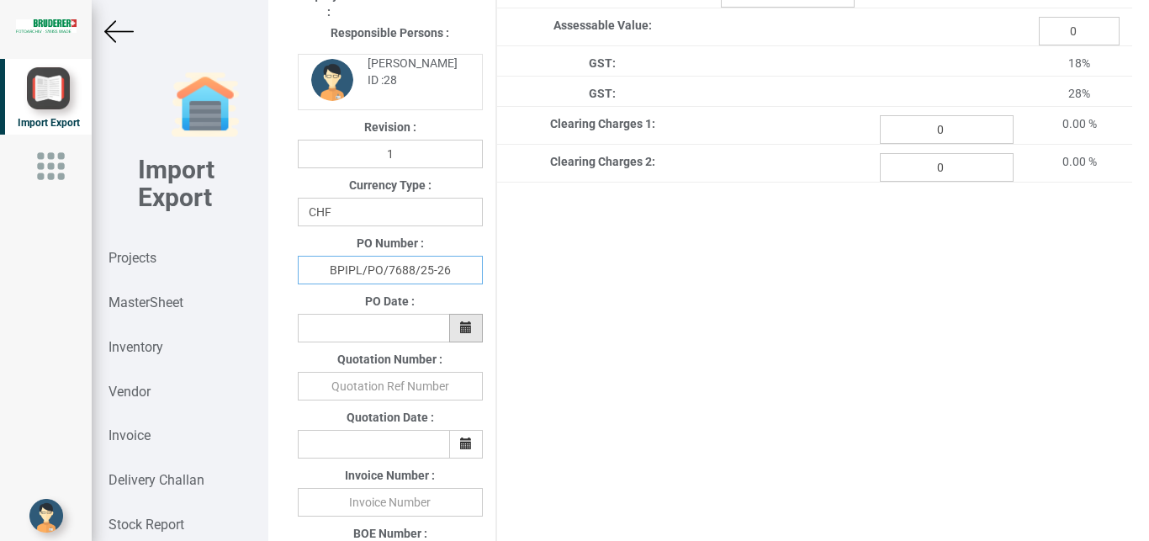
type input "BPIPL/PO/7688/25-26"
click at [452, 332] on button "button" at bounding box center [466, 328] width 34 height 29
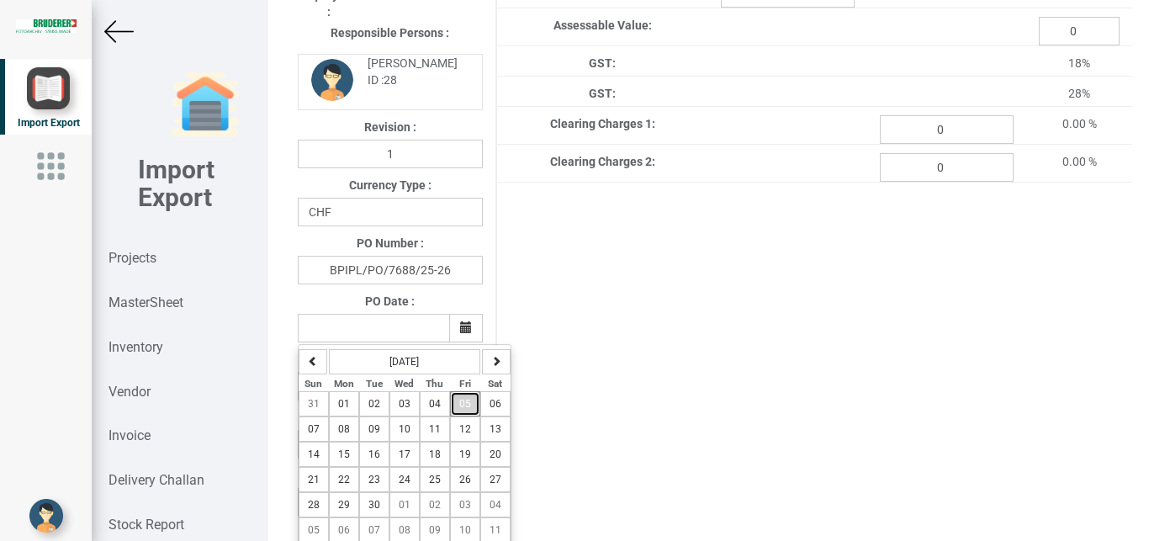
click at [459, 410] on span "05" at bounding box center [465, 404] width 12 height 12
type input "[DATE]"
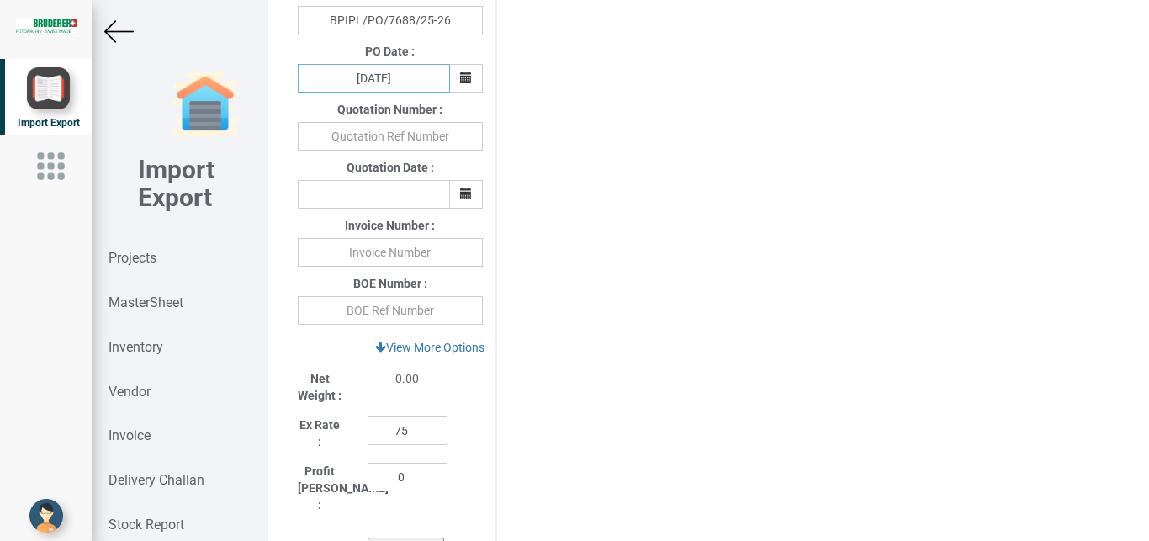
scroll to position [601, 0]
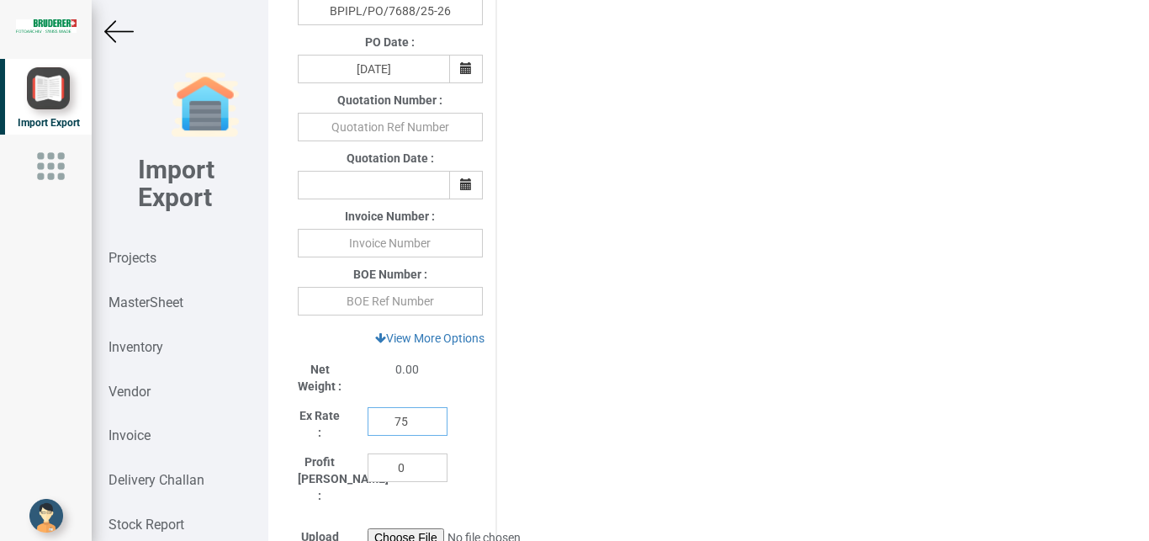
drag, startPoint x: 410, startPoint y: 425, endPoint x: 334, endPoint y: 420, distance: 75.8
click at [367, 420] on input "75" at bounding box center [407, 421] width 80 height 29
type input "1"
click at [432, 341] on link "View More Options" at bounding box center [429, 338] width 131 height 29
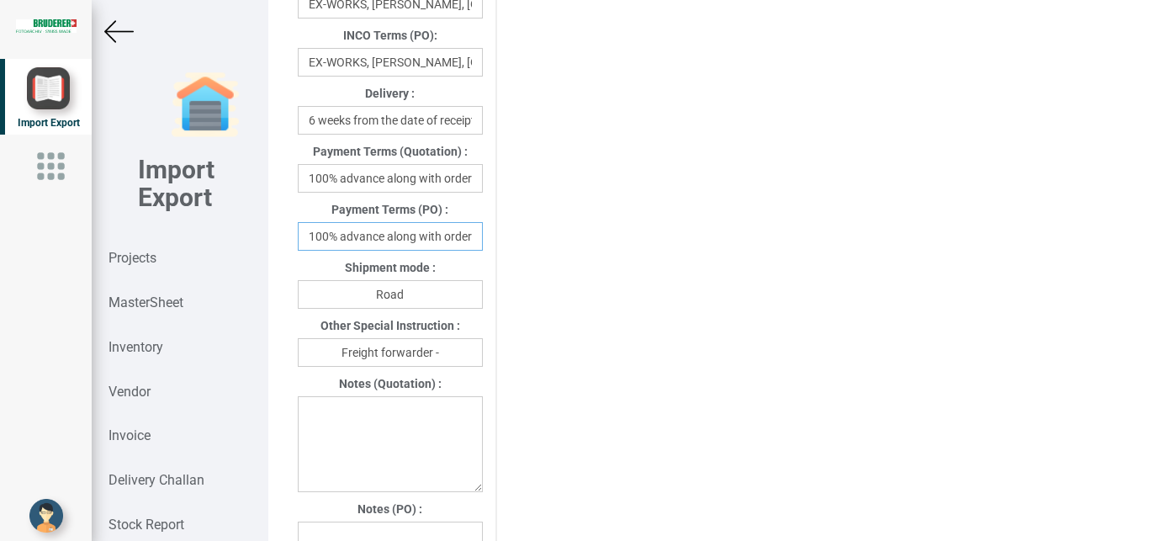
scroll to position [0, 3]
drag, startPoint x: 309, startPoint y: 237, endPoint x: 494, endPoint y: 241, distance: 185.1
click at [483, 241] on input "100% advance along with order" at bounding box center [390, 236] width 185 height 29
type input "[DATE]"
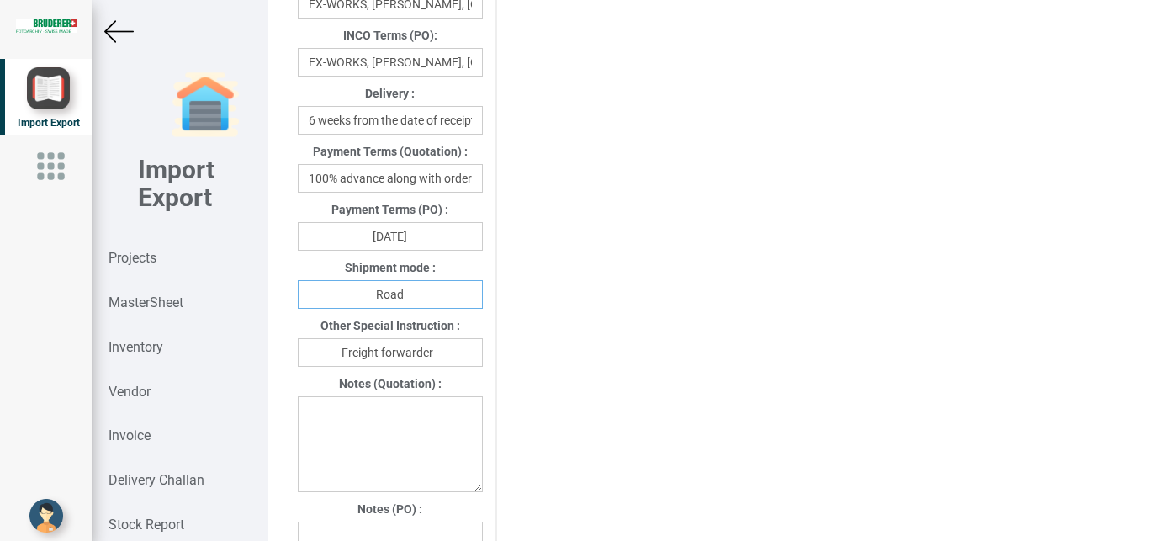
drag, startPoint x: 420, startPoint y: 296, endPoint x: 318, endPoint y: 282, distance: 102.8
click at [318, 282] on input "Road" at bounding box center [390, 294] width 185 height 29
type input "Air"
click at [463, 351] on input "Freight forwarder -" at bounding box center [390, 352] width 185 height 29
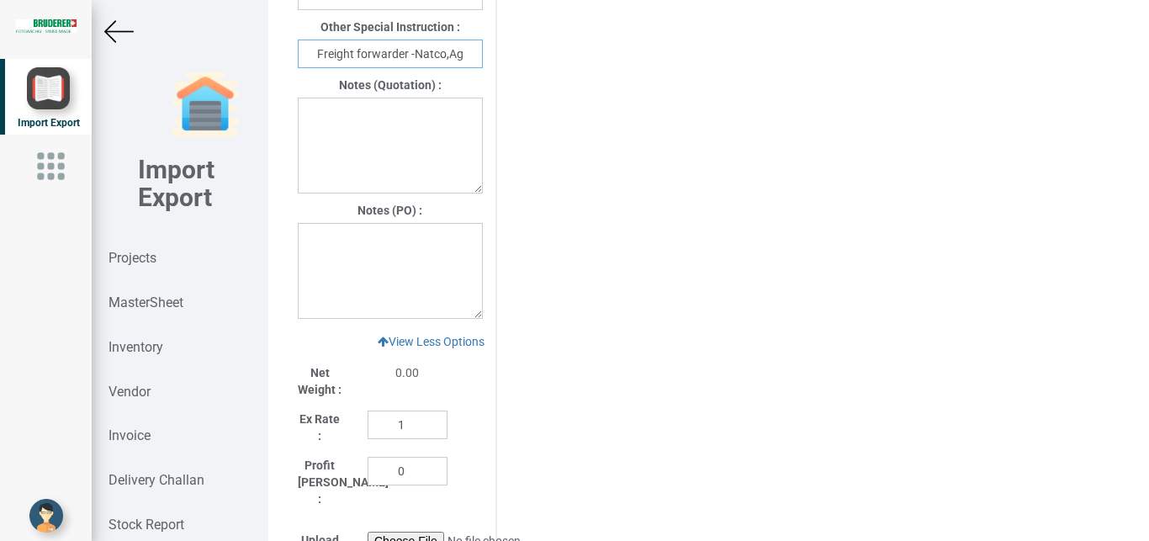
scroll to position [1278, 0]
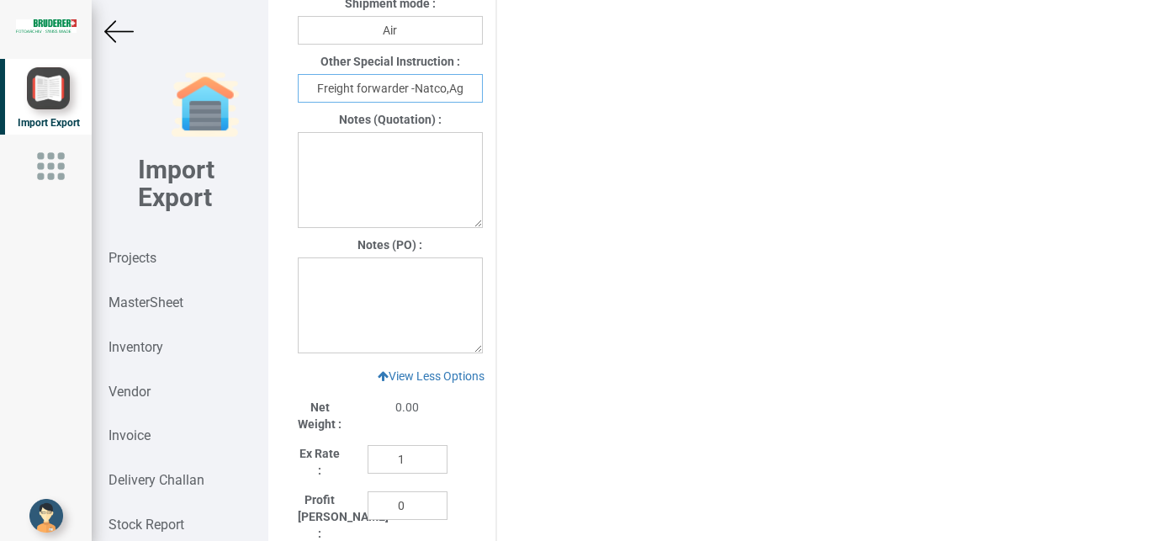
type input "Freight forwarder -Natco,Ag"
click at [335, 287] on textarea at bounding box center [390, 305] width 185 height 96
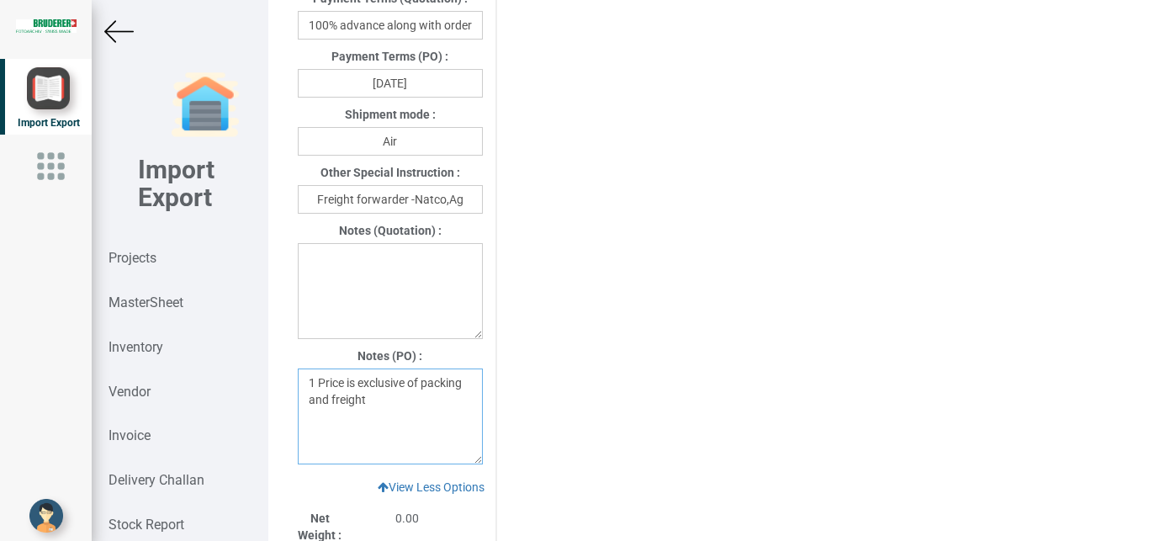
scroll to position [1665, 0]
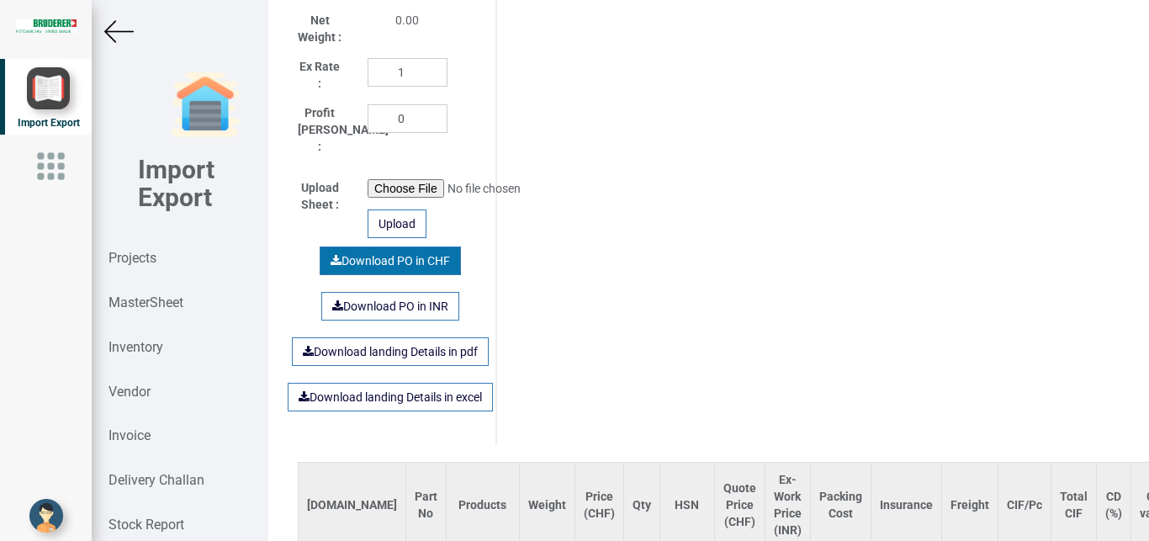
type textarea "1 Price is exclusive of packing and freight"
click at [371, 246] on link "Download PO in CHF" at bounding box center [390, 260] width 141 height 29
